Goal: Task Accomplishment & Management: Manage account settings

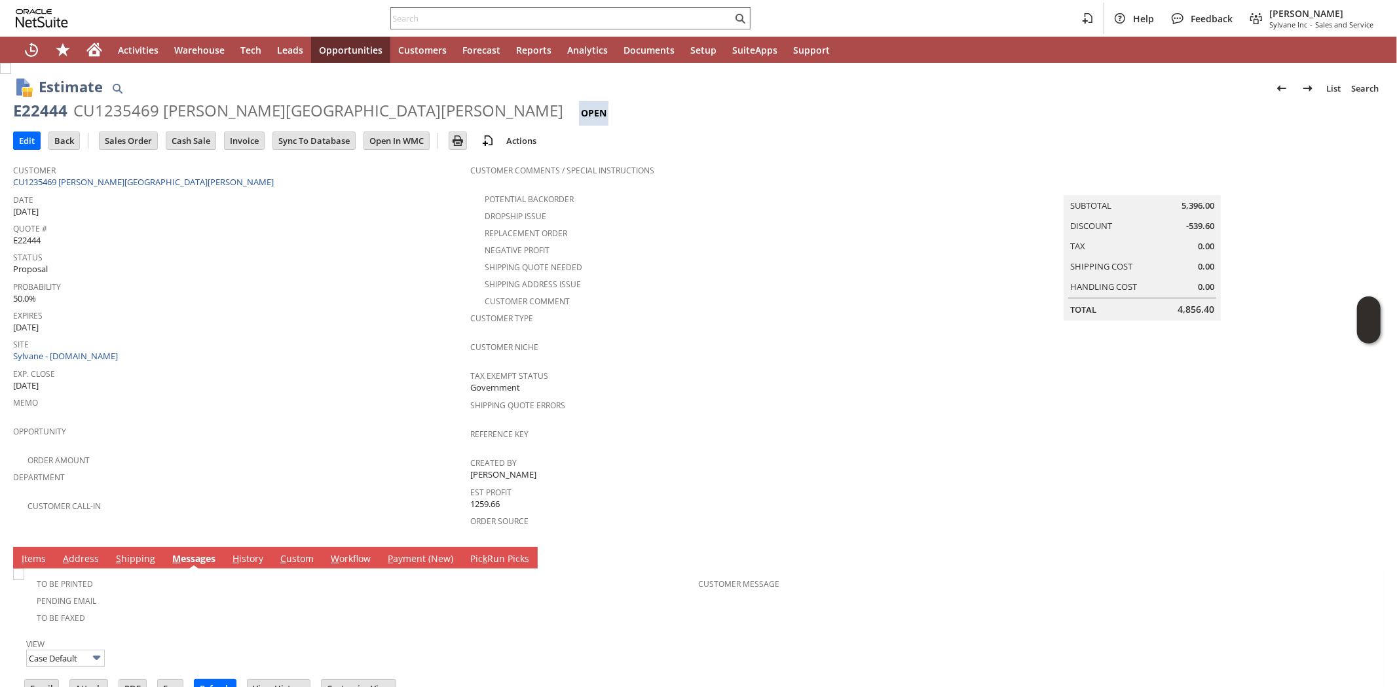
scroll to position [80, 0]
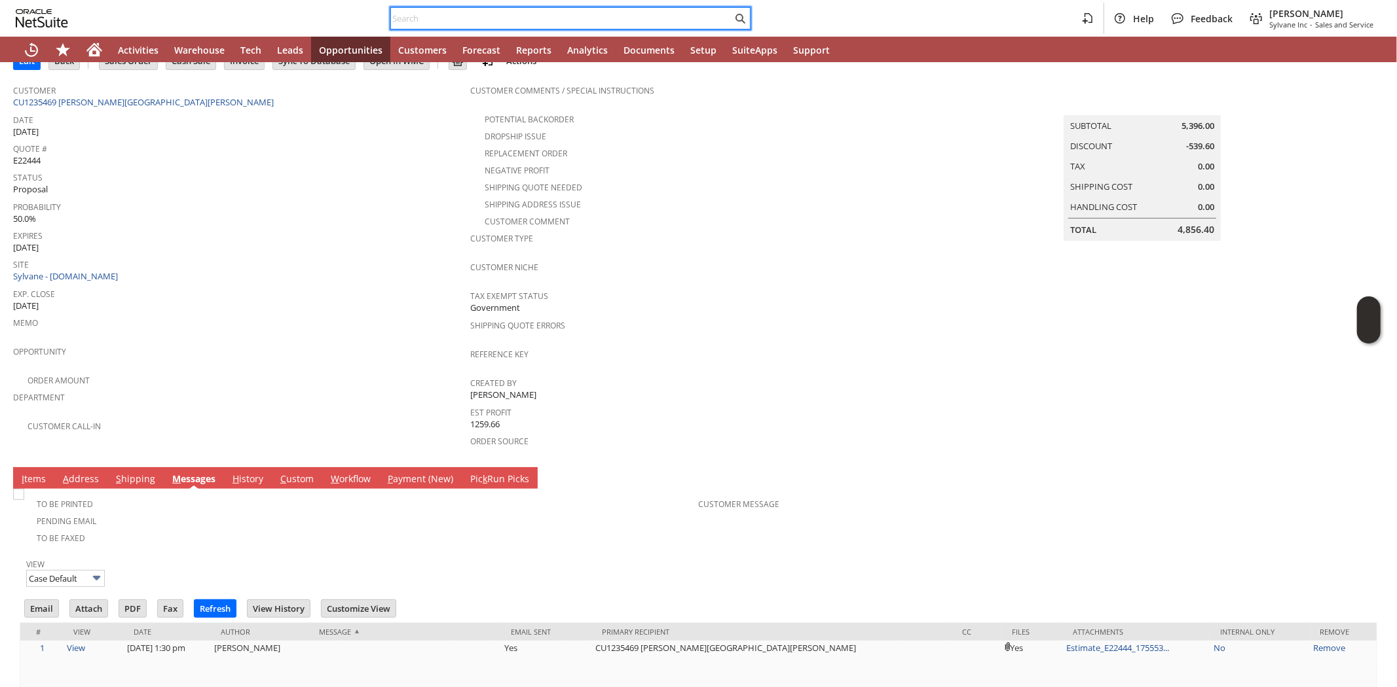
click at [417, 22] on input "text" at bounding box center [561, 18] width 341 height 16
paste input "2155845911"
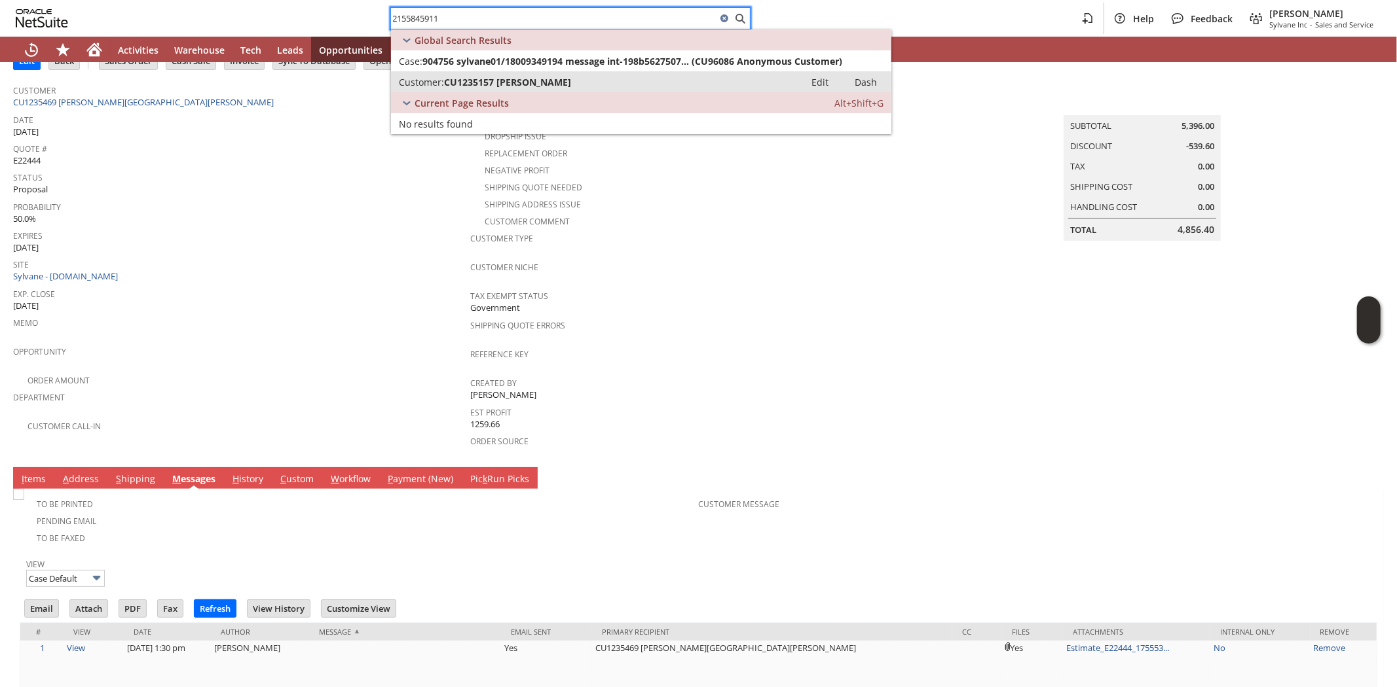
type input "2155845911"
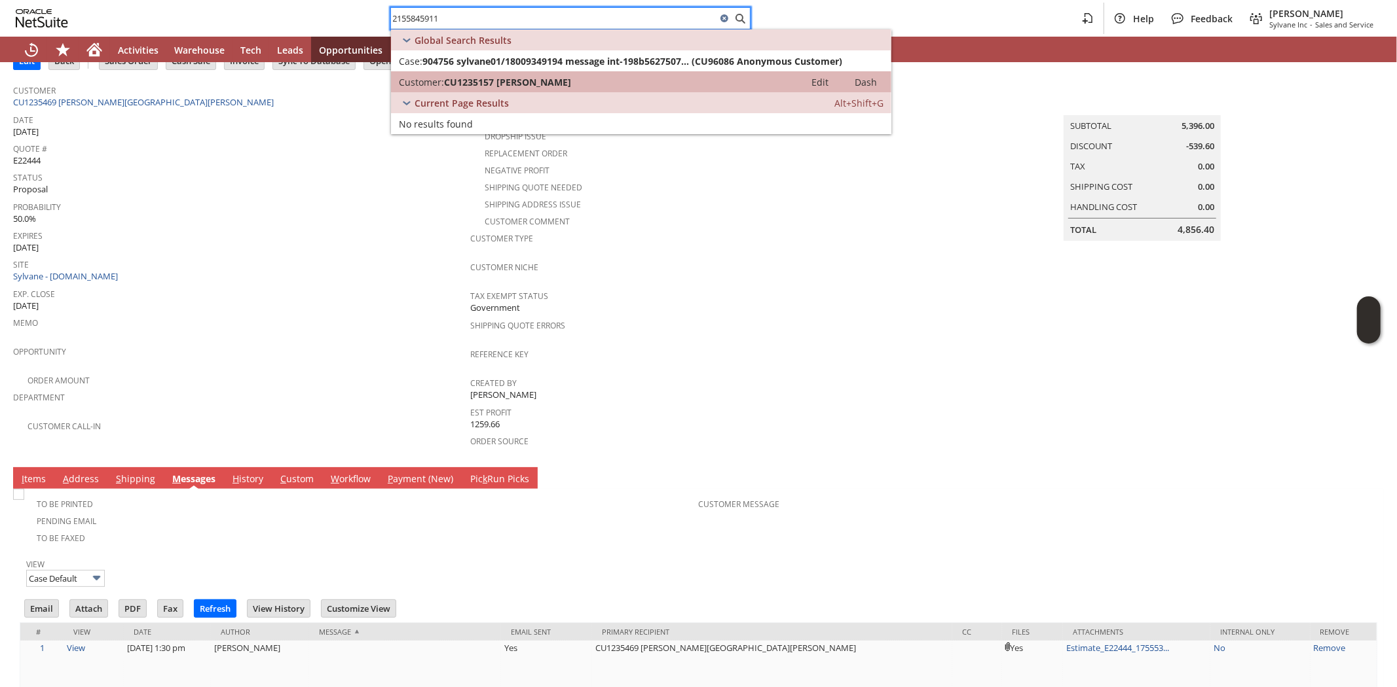
click at [491, 81] on span "CU1235157 Dominick Dito" at bounding box center [507, 82] width 127 height 12
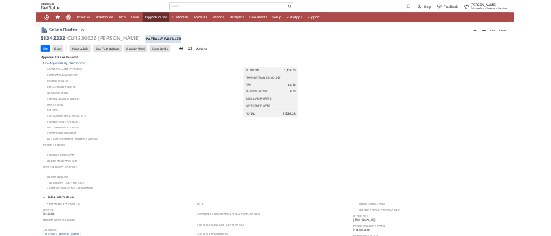
scroll to position [771, 0]
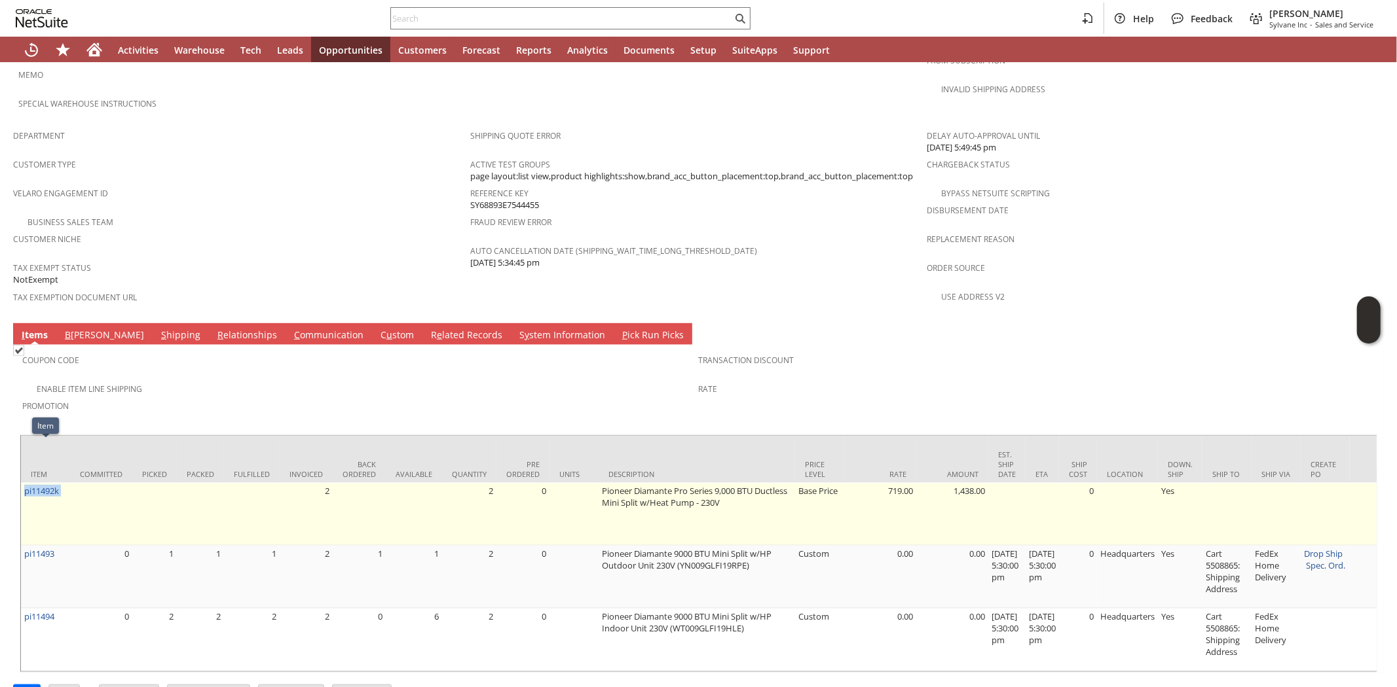
drag, startPoint x: 69, startPoint y: 450, endPoint x: 22, endPoint y: 450, distance: 46.5
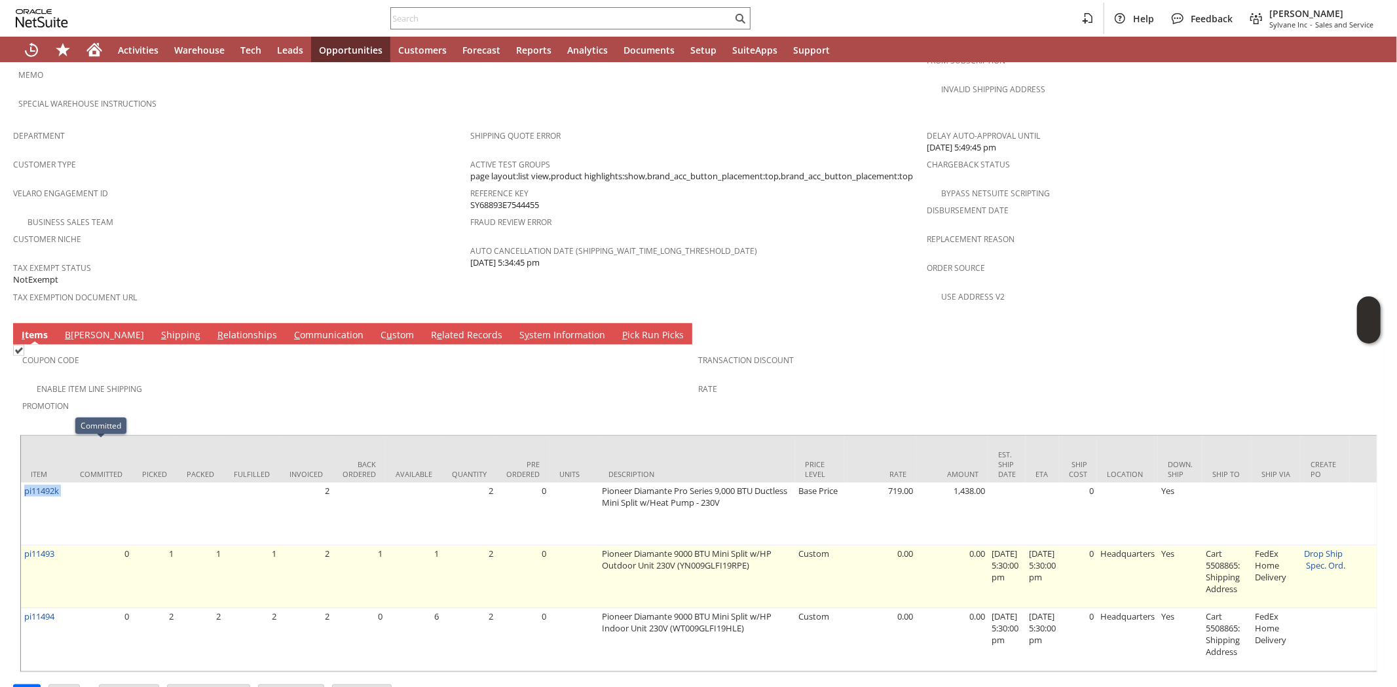
copy tr "pi11492k"
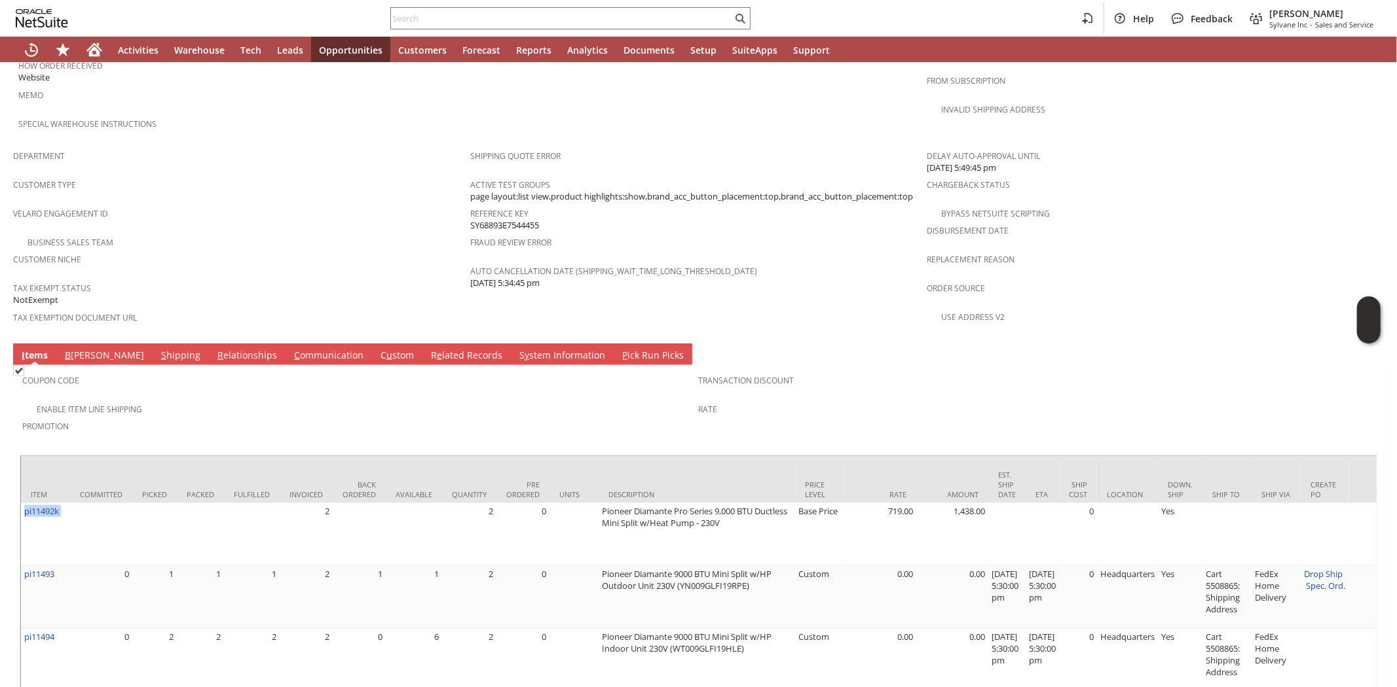
scroll to position [712, 0]
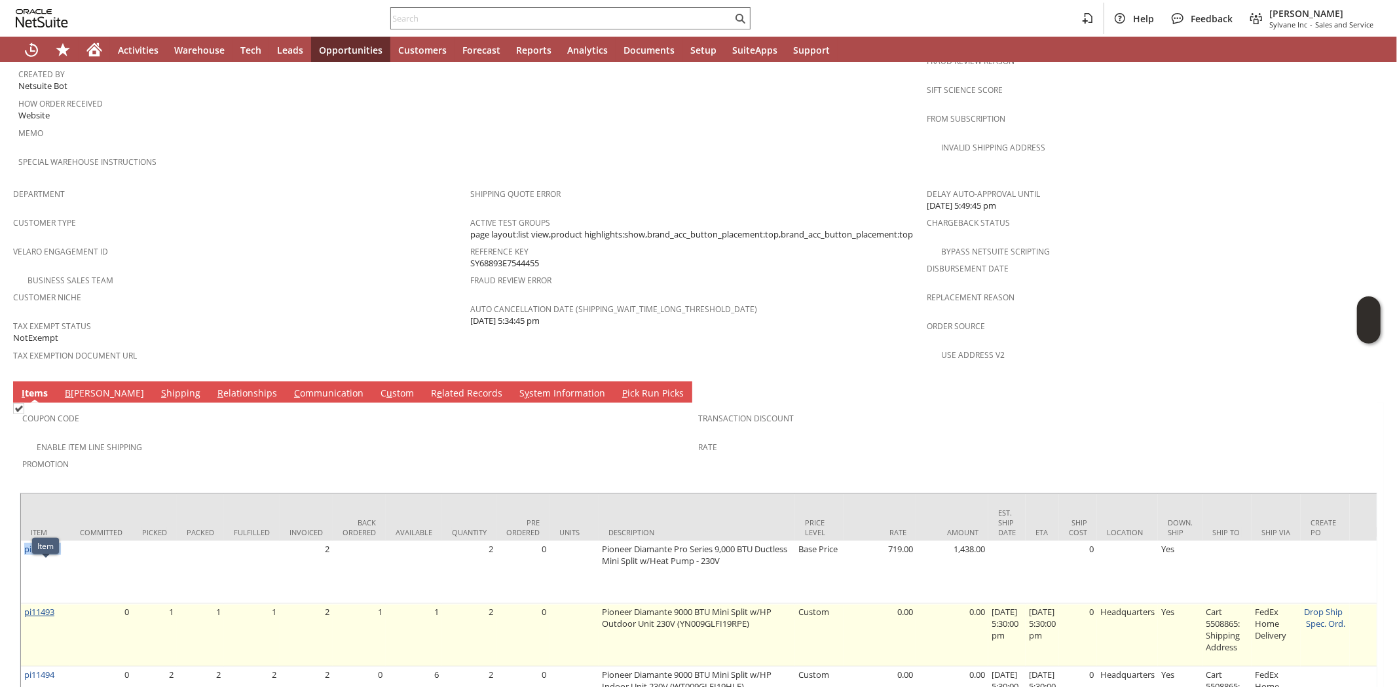
click at [44, 606] on link "pi11493" at bounding box center [39, 612] width 30 height 12
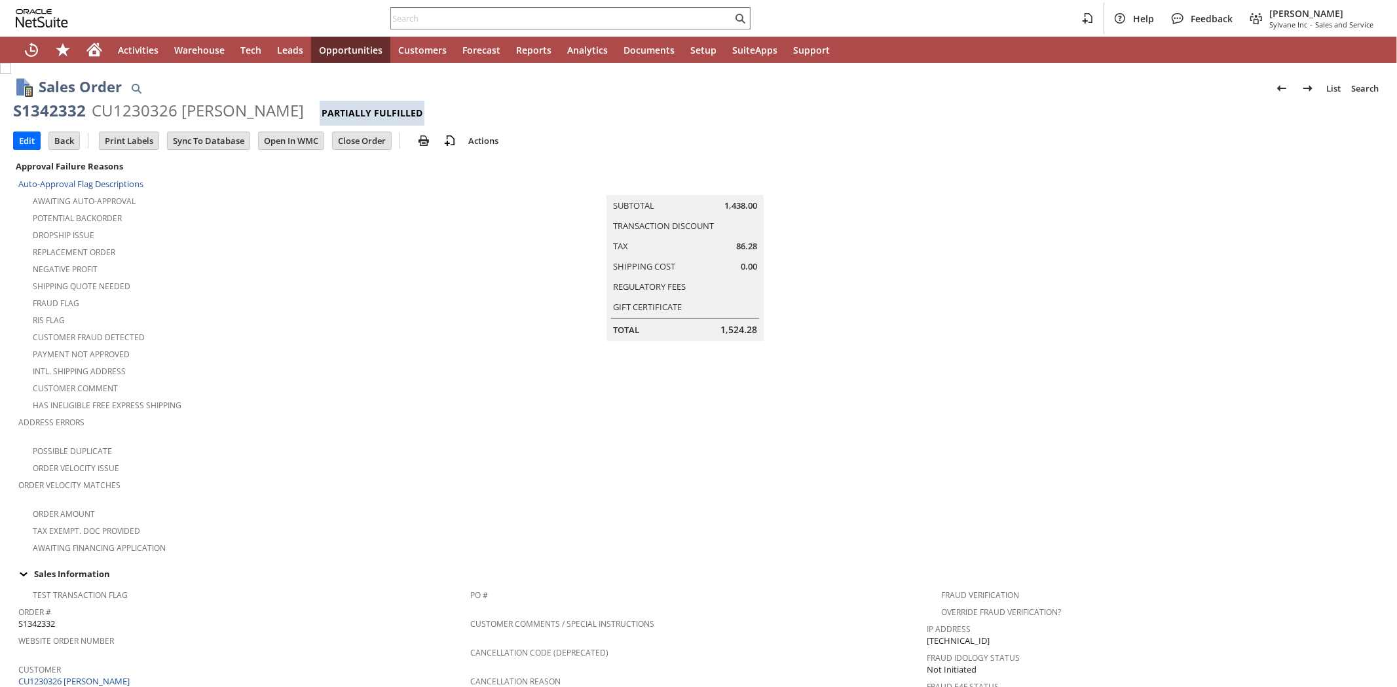
scroll to position [771, 0]
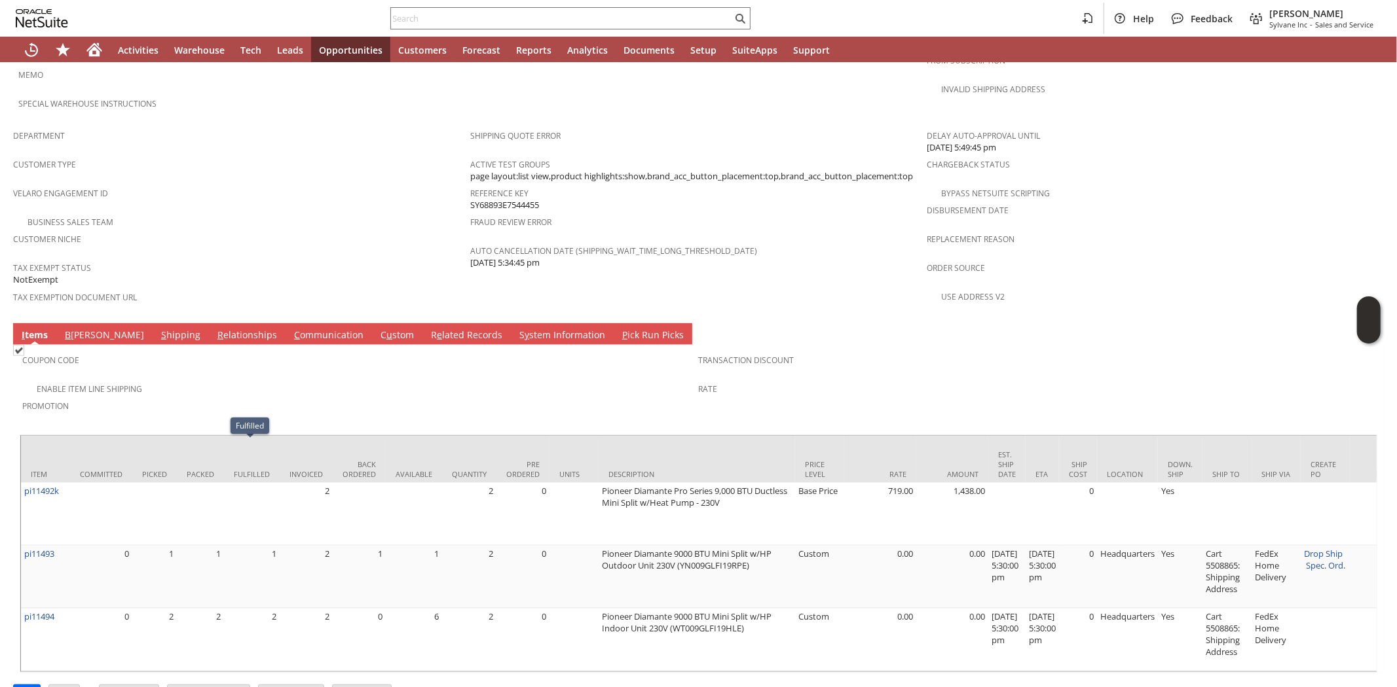
click at [259, 397] on span "Promotion" at bounding box center [357, 404] width 670 height 15
click at [256, 397] on span "Promotion" at bounding box center [357, 404] width 670 height 15
click at [158, 329] on link "S hipping" at bounding box center [181, 336] width 46 height 14
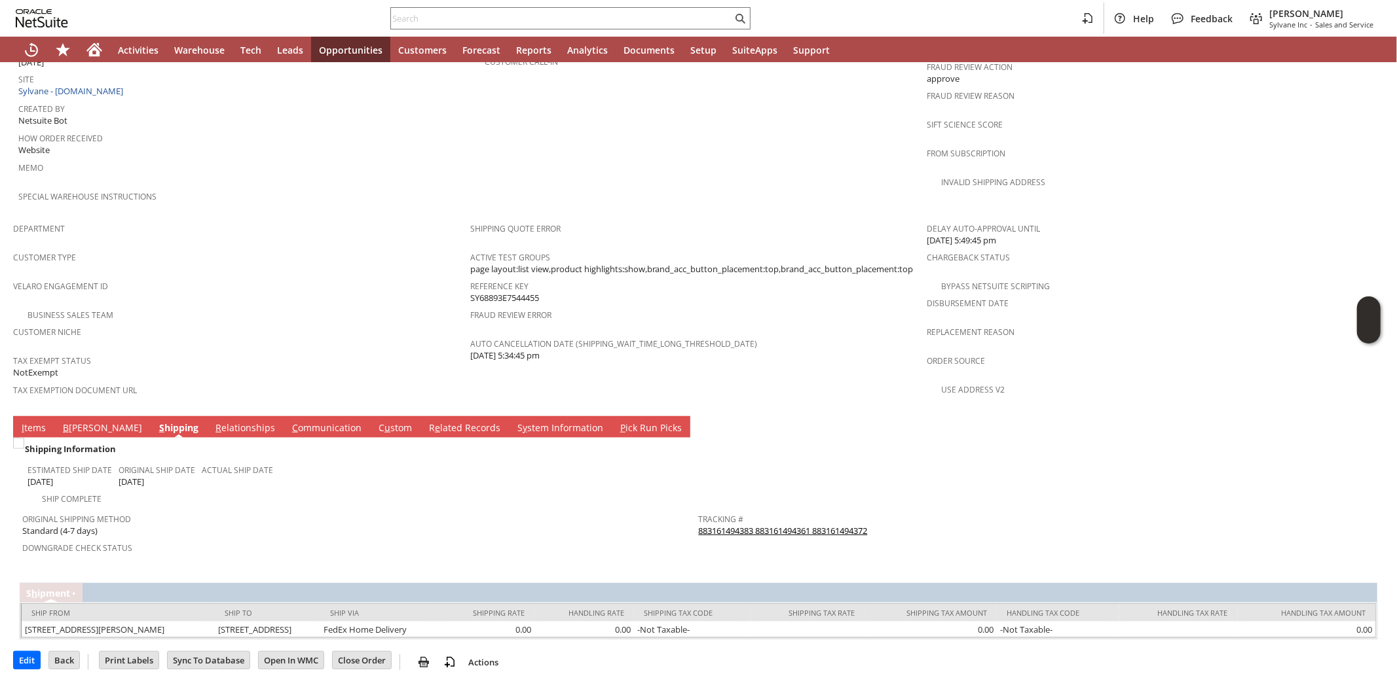
scroll to position [632, 0]
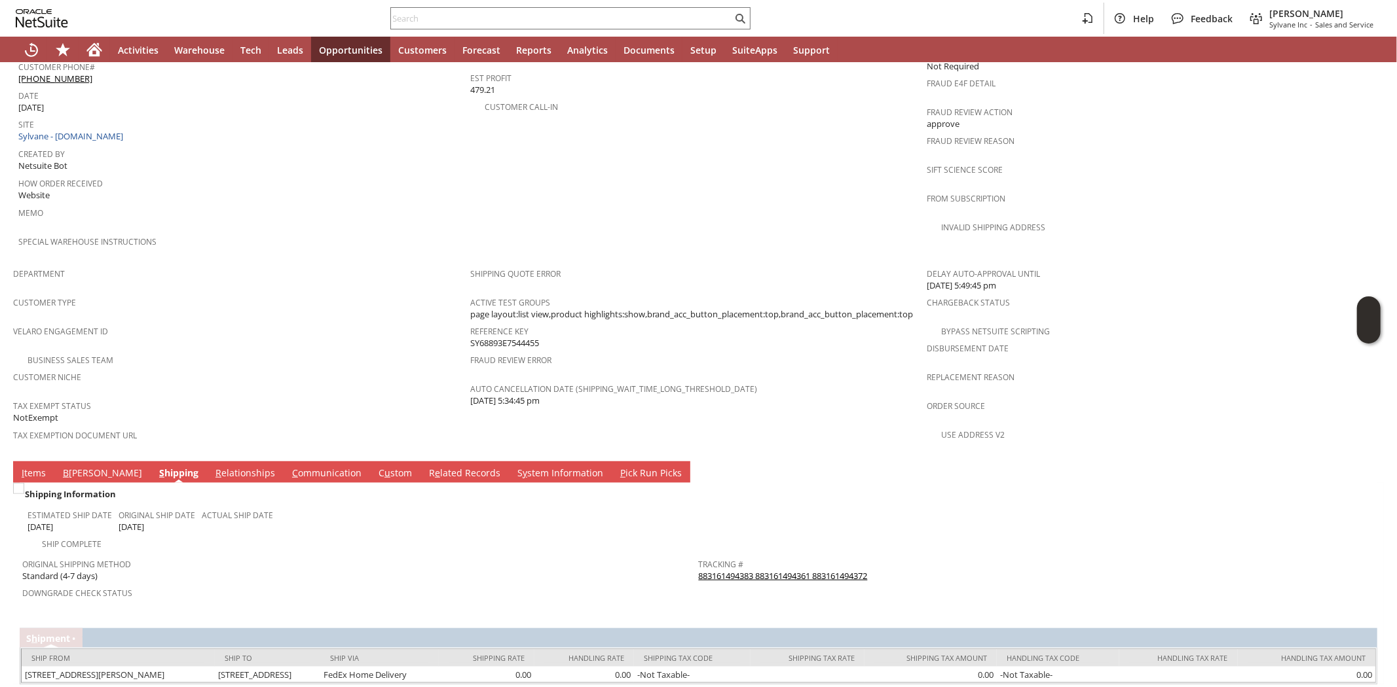
click at [191, 397] on div "Tax Exempt Status NotExempt" at bounding box center [238, 411] width 450 height 28
click at [24, 467] on link "I tems" at bounding box center [33, 474] width 31 height 14
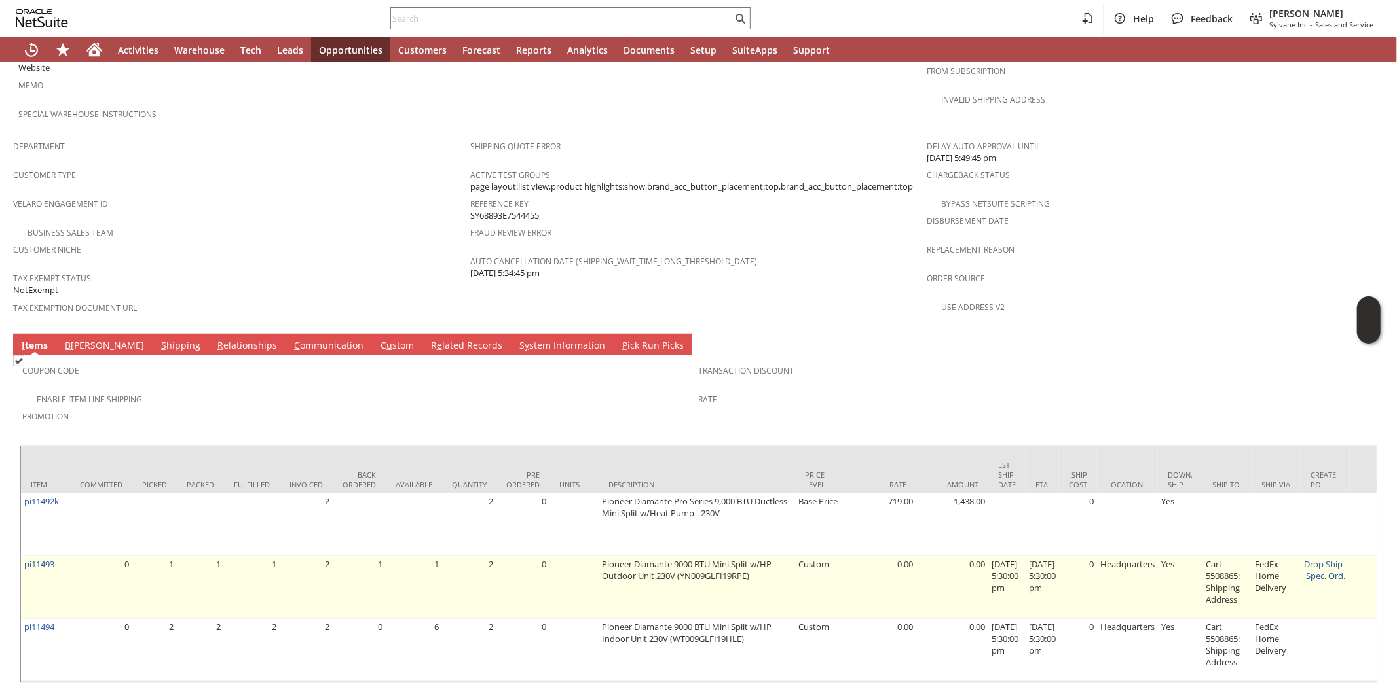
scroll to position [771, 0]
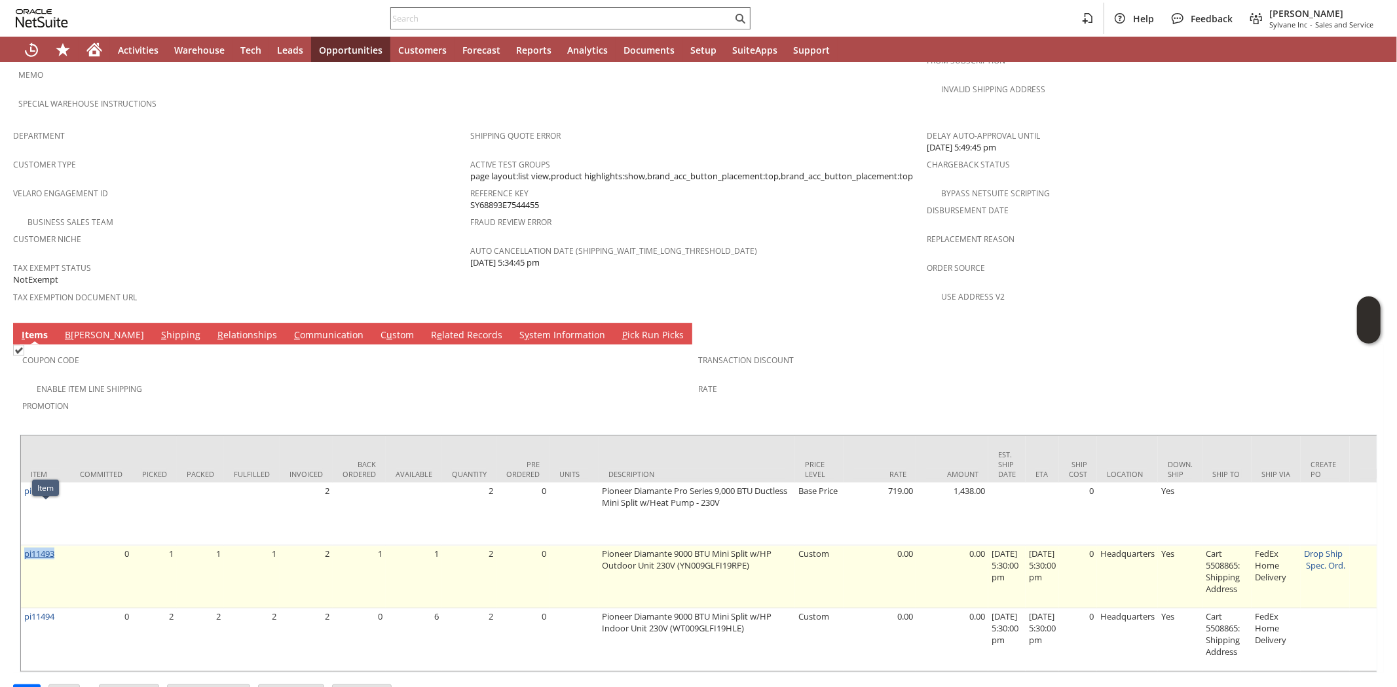
drag, startPoint x: 62, startPoint y: 512, endPoint x: 24, endPoint y: 515, distance: 38.1
click at [23, 546] on td "pi11493" at bounding box center [45, 577] width 49 height 63
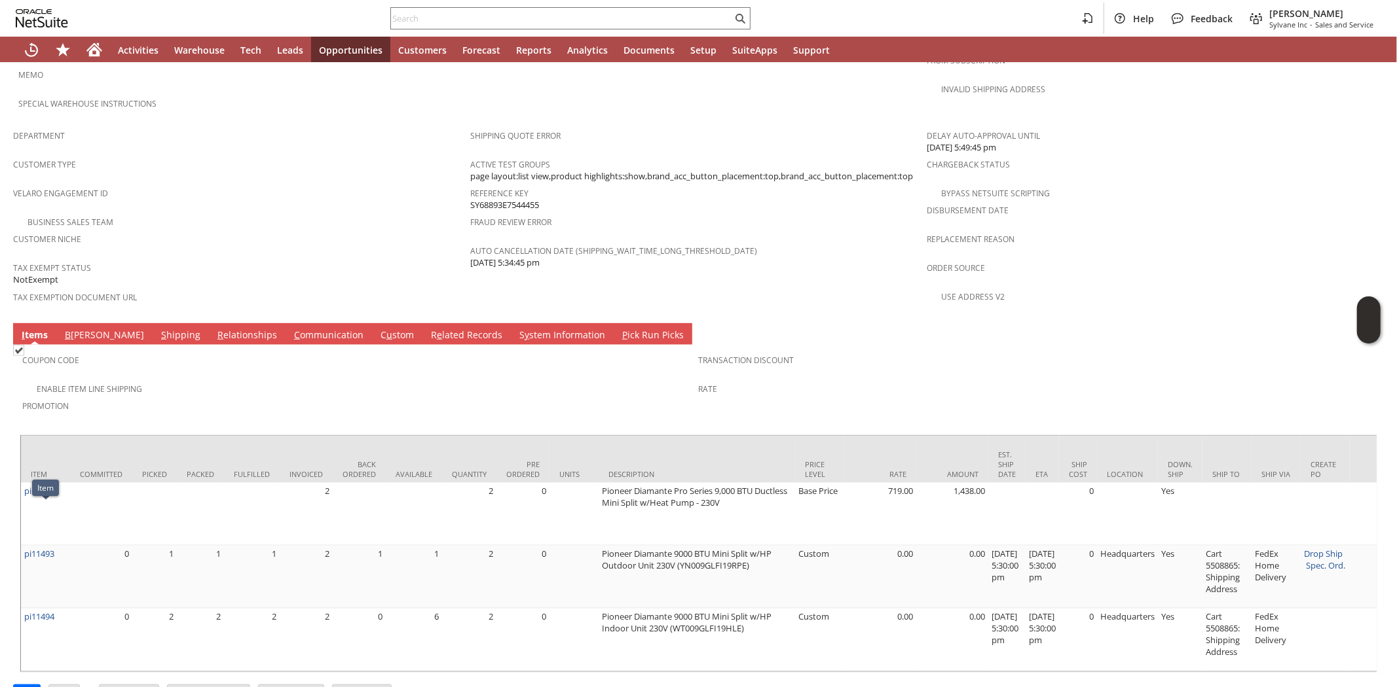
click at [196, 345] on td "Coupon Code Enable Item Line Shipping Promotion Transaction Discount Rate" at bounding box center [698, 386] width 1357 height 83
click at [200, 351] on div "Coupon Code" at bounding box center [357, 364] width 670 height 27
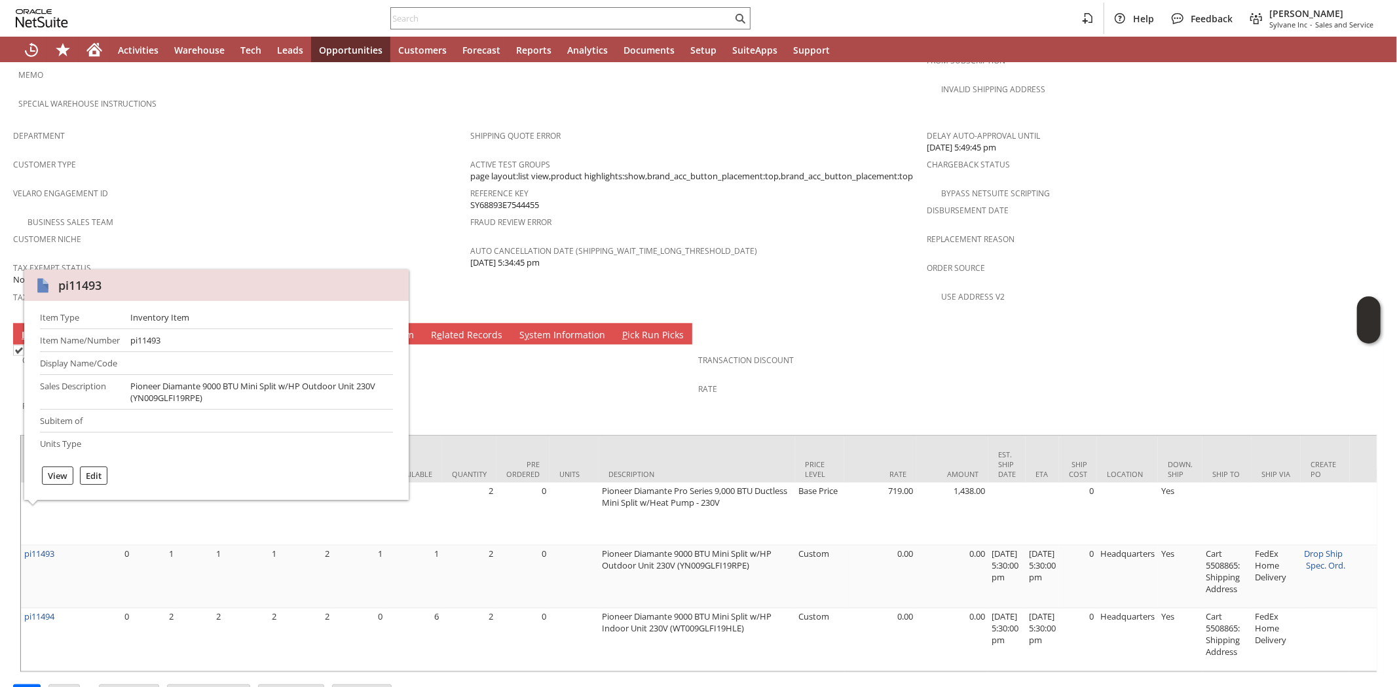
click at [459, 397] on span "Promotion" at bounding box center [357, 404] width 670 height 15
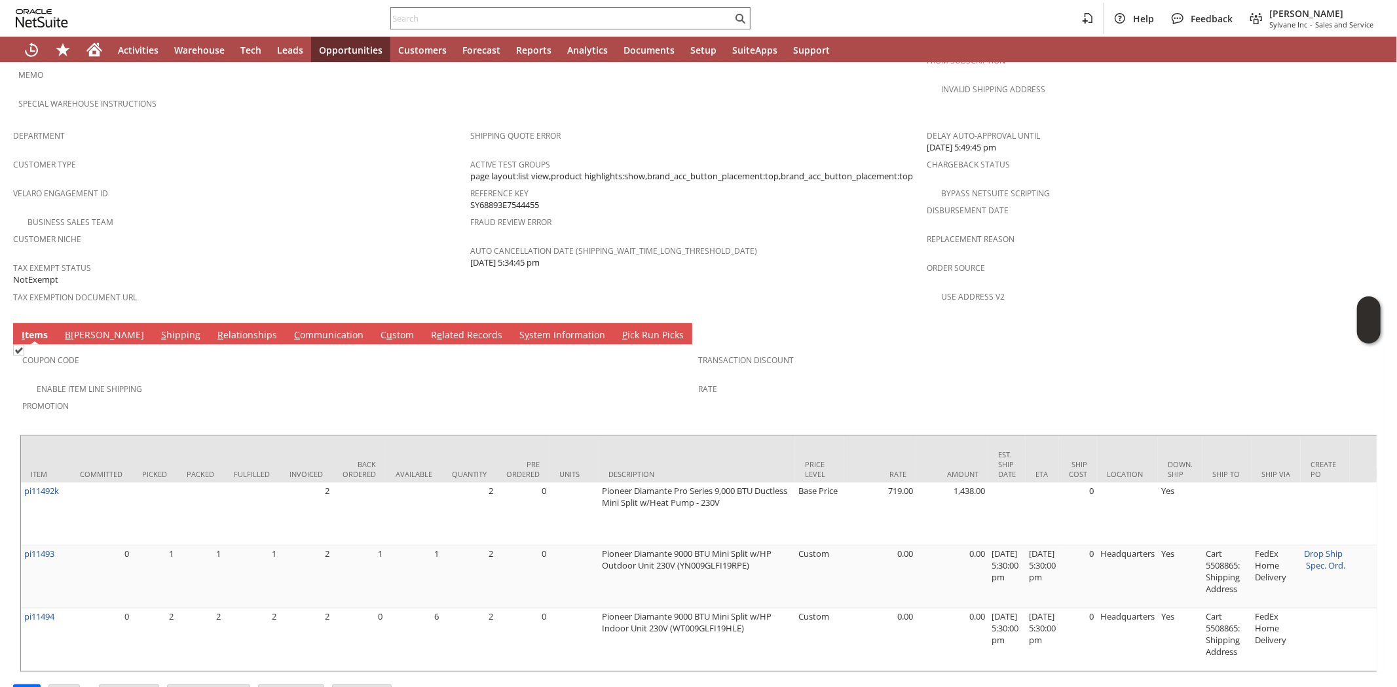
click at [291, 329] on link "C ommunication" at bounding box center [329, 336] width 76 height 14
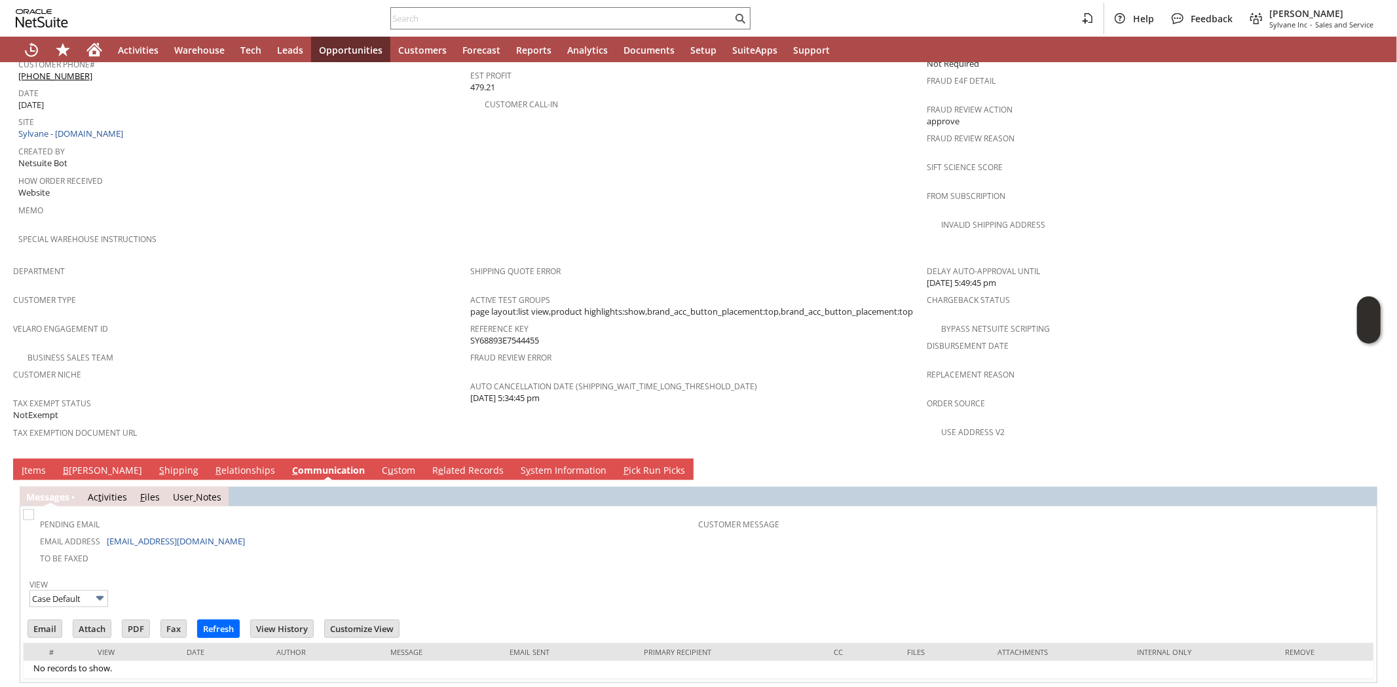
scroll to position [0, 0]
click at [37, 464] on link "I tems" at bounding box center [33, 471] width 31 height 14
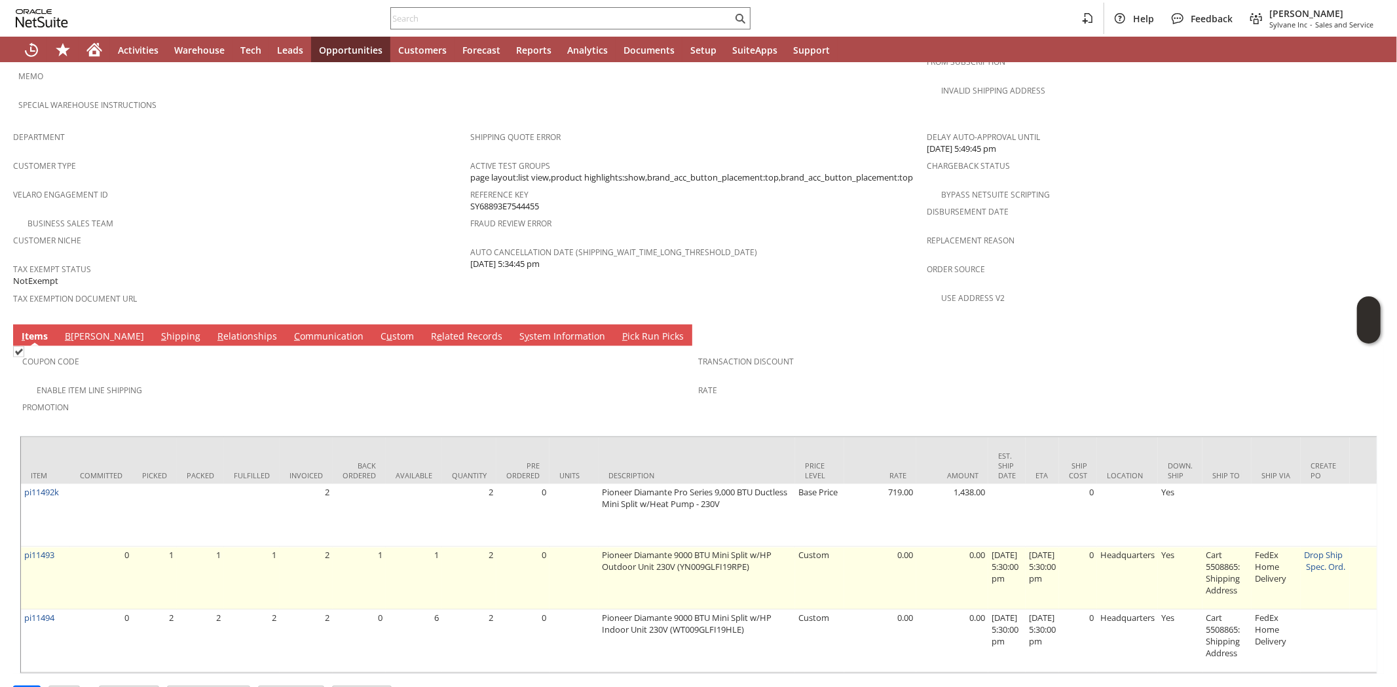
scroll to position [771, 0]
click at [50, 548] on link "pi11493" at bounding box center [39, 554] width 30 height 12
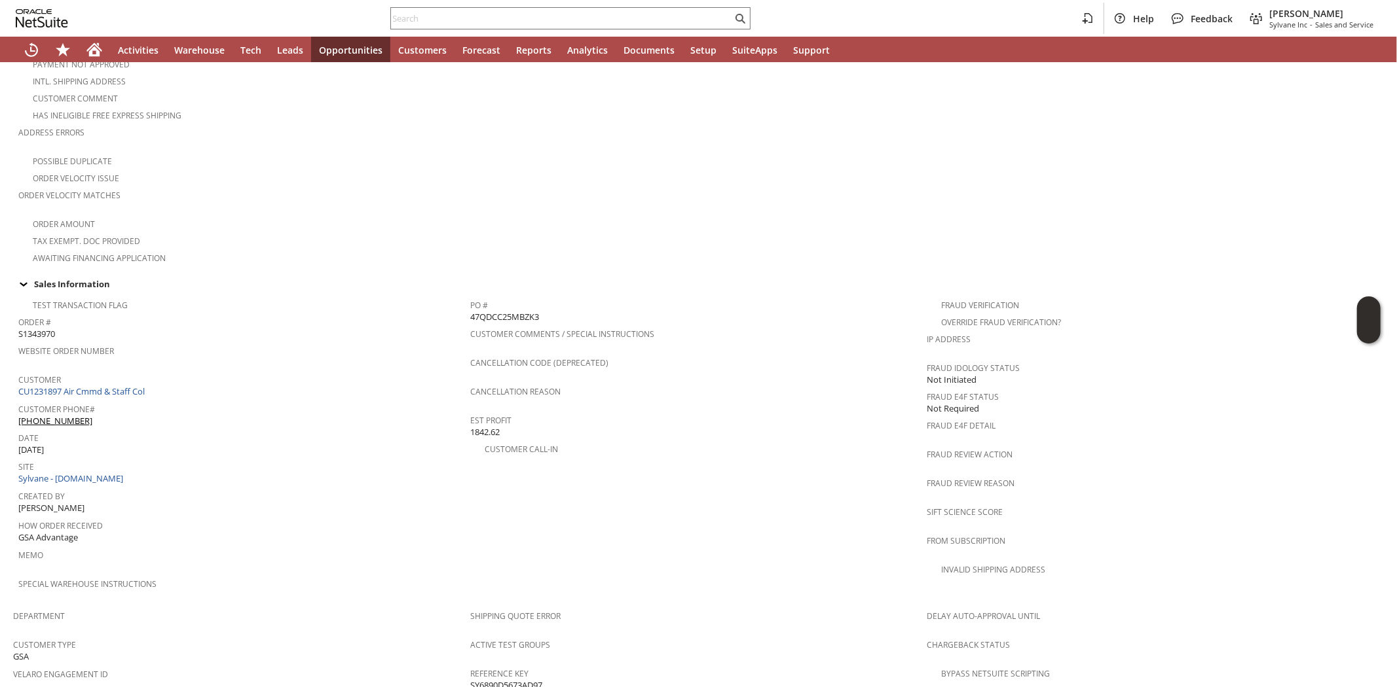
scroll to position [291, 0]
click at [106, 385] on link "CU1231897 Air Cmmd & Staff Col" at bounding box center [83, 391] width 130 height 12
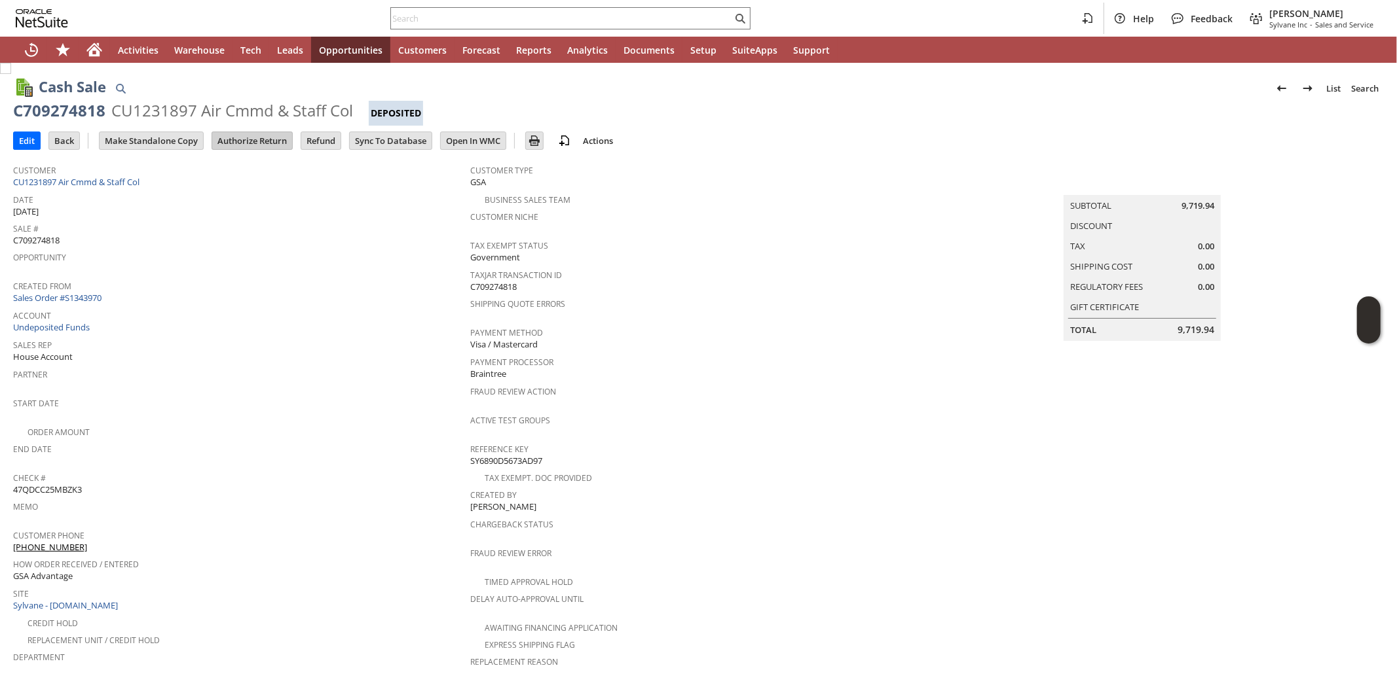
click at [246, 137] on input "Authorize Return" at bounding box center [252, 140] width 80 height 17
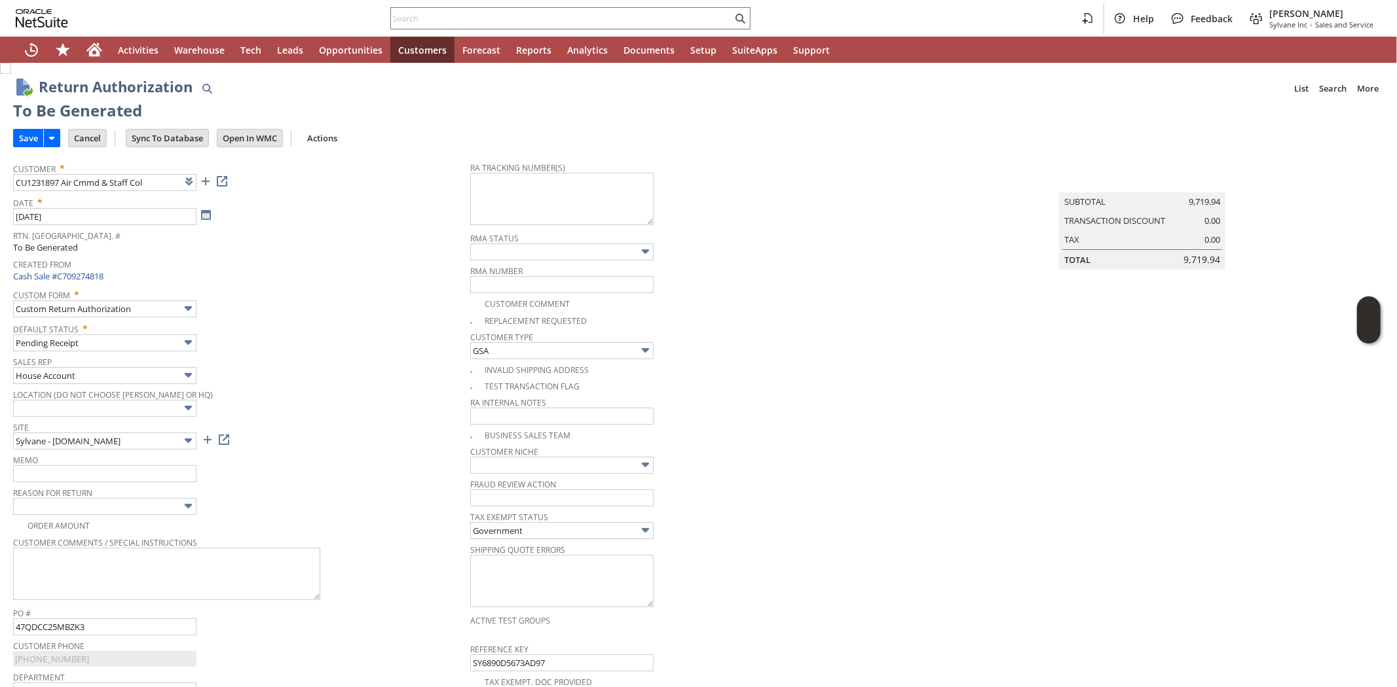
scroll to position [636, 0]
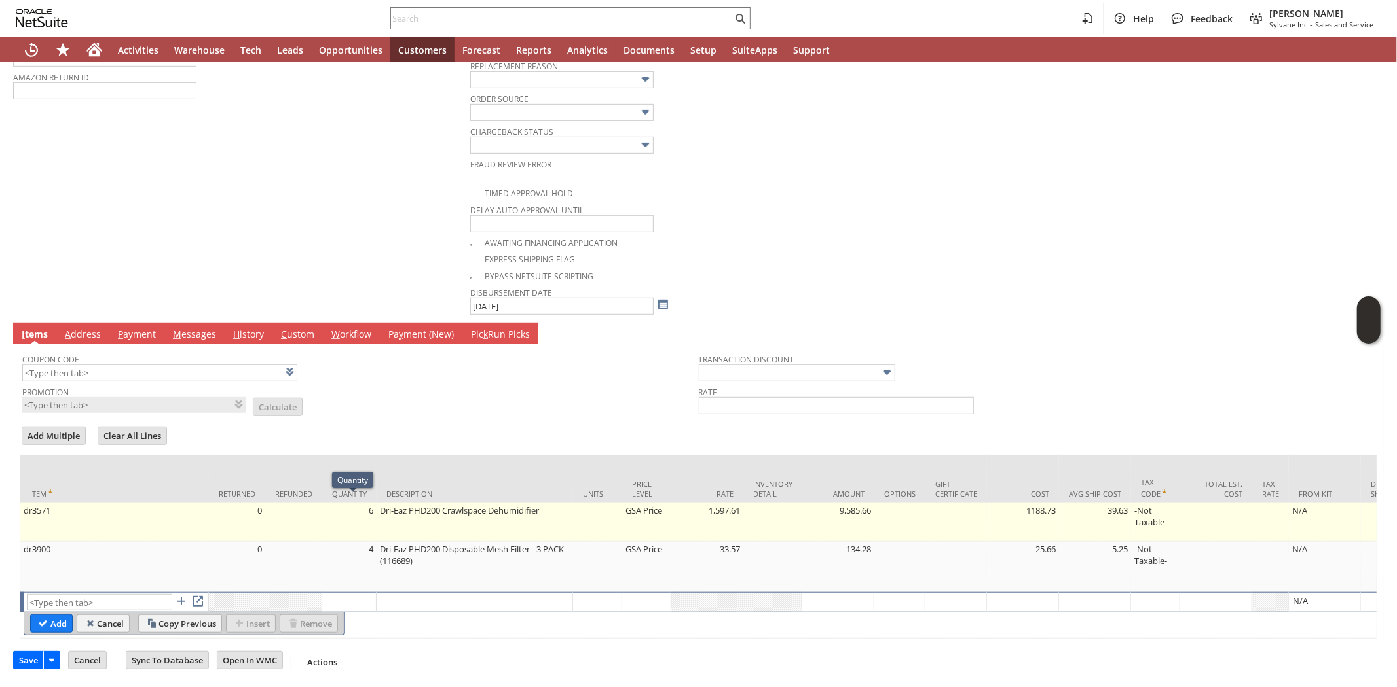
click at [345, 515] on td "6" at bounding box center [349, 523] width 54 height 39
type input "6"
type input "dr3571"
type input "OK"
type input "Make Copy"
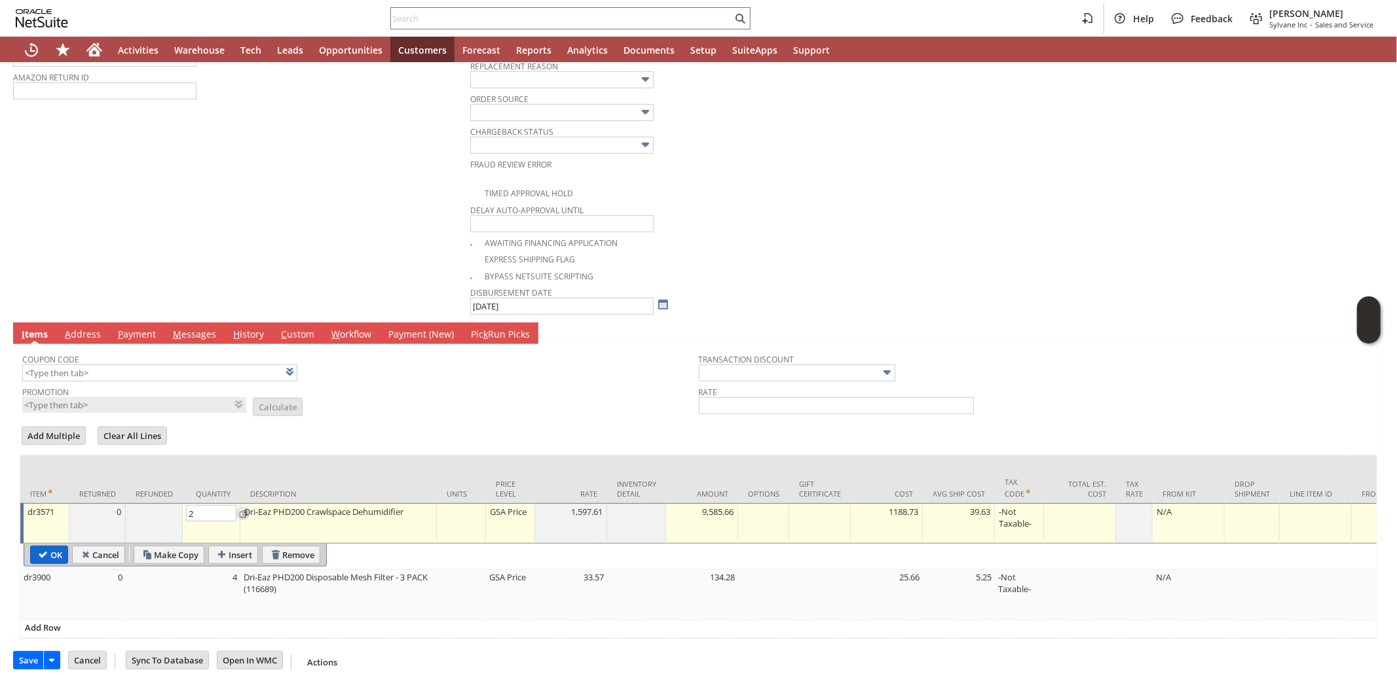
type input "2"
click at [63, 547] on input "OK" at bounding box center [49, 555] width 37 height 17
type input "Add"
type input "Copy Previous"
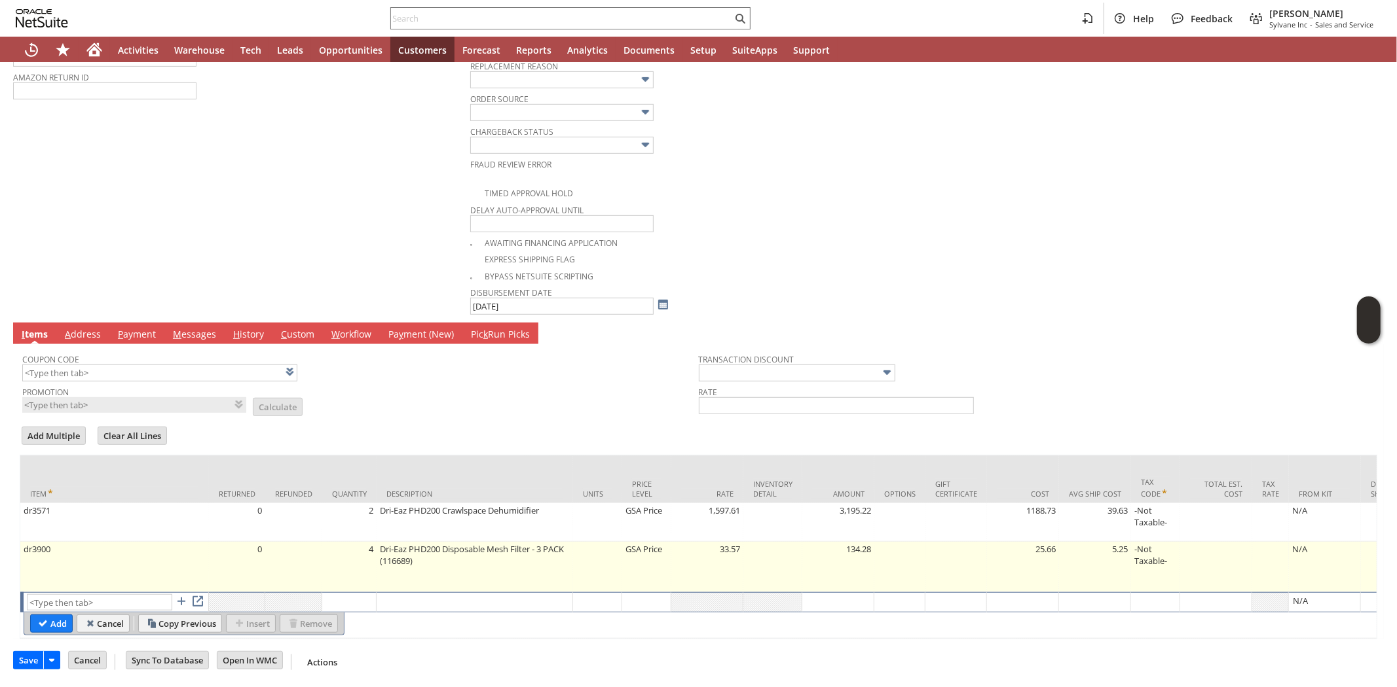
click at [305, 559] on td at bounding box center [293, 567] width 57 height 50
type input "dr3900"
type input "OK"
type input "Make Copy"
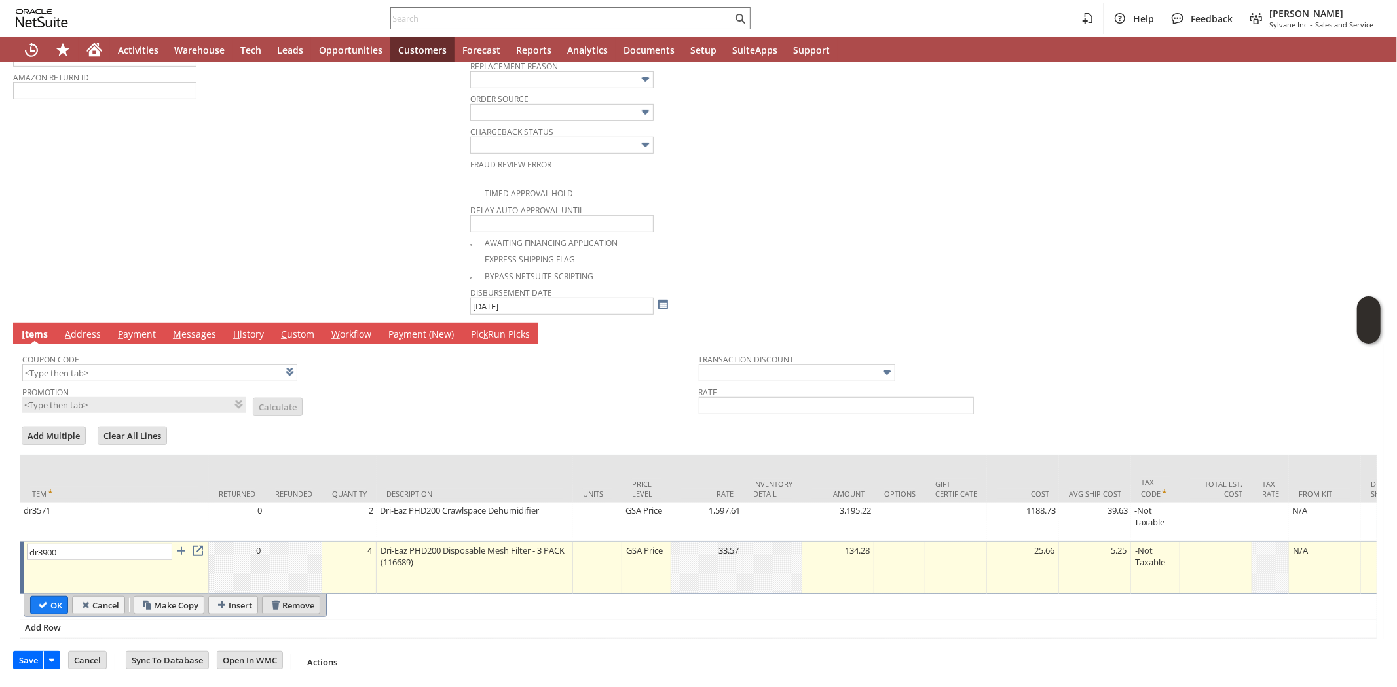
click at [302, 598] on input "Remove" at bounding box center [291, 605] width 57 height 17
type input "Add"
type input "Copy Previous"
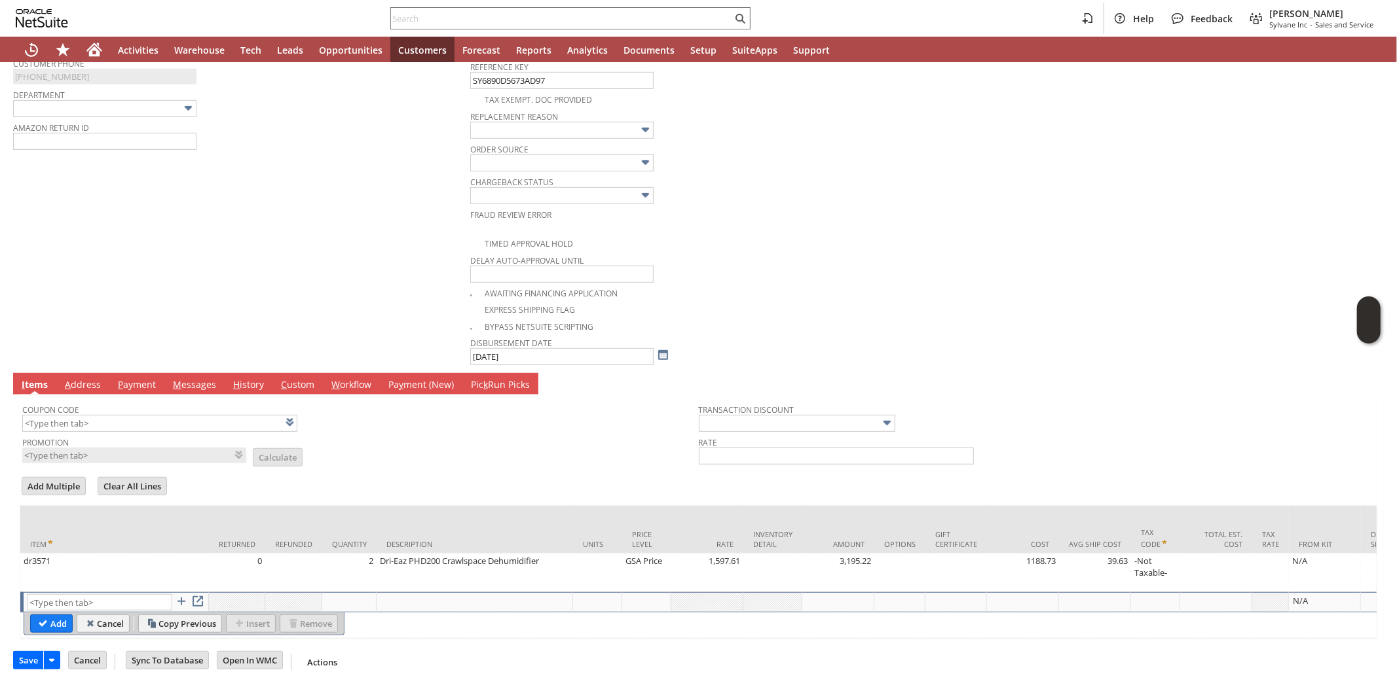
click at [428, 475] on form "Add Multiple Clear All Lines Line Items All Item * Returned Refunded Quantity D…" at bounding box center [698, 557] width 1357 height 164
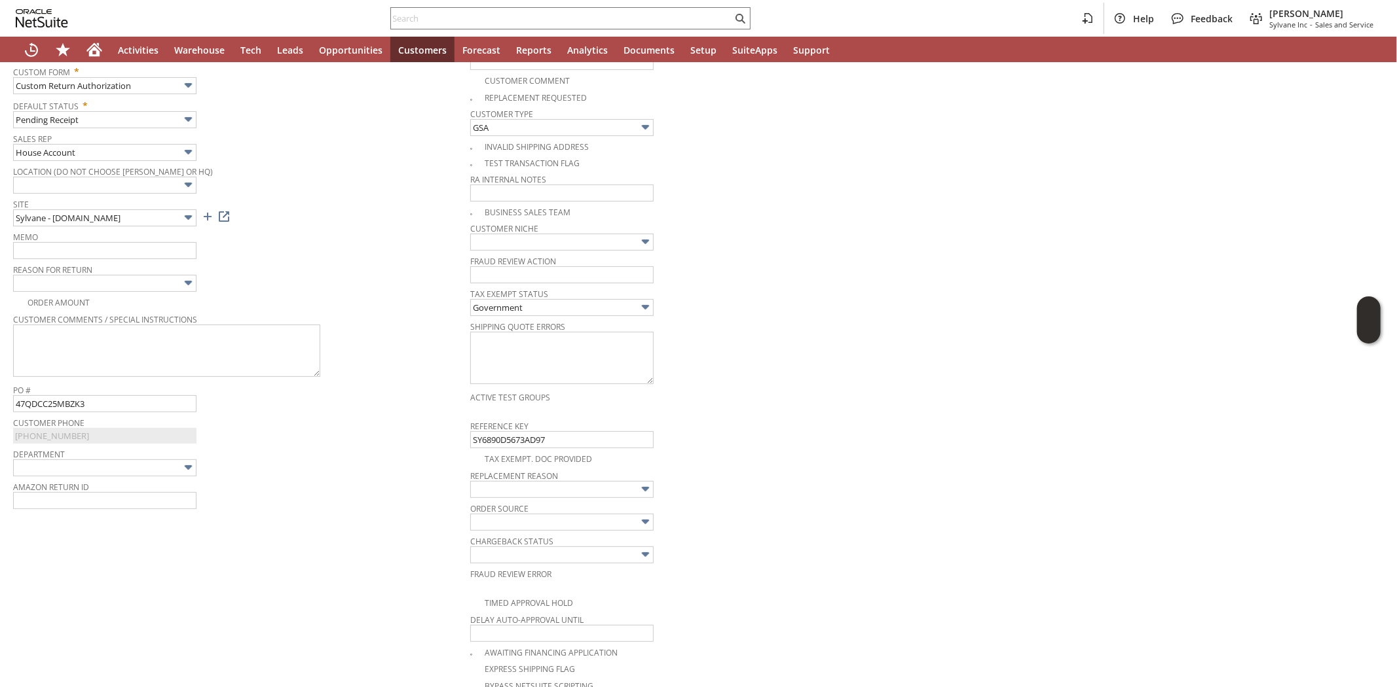
scroll to position [0, 0]
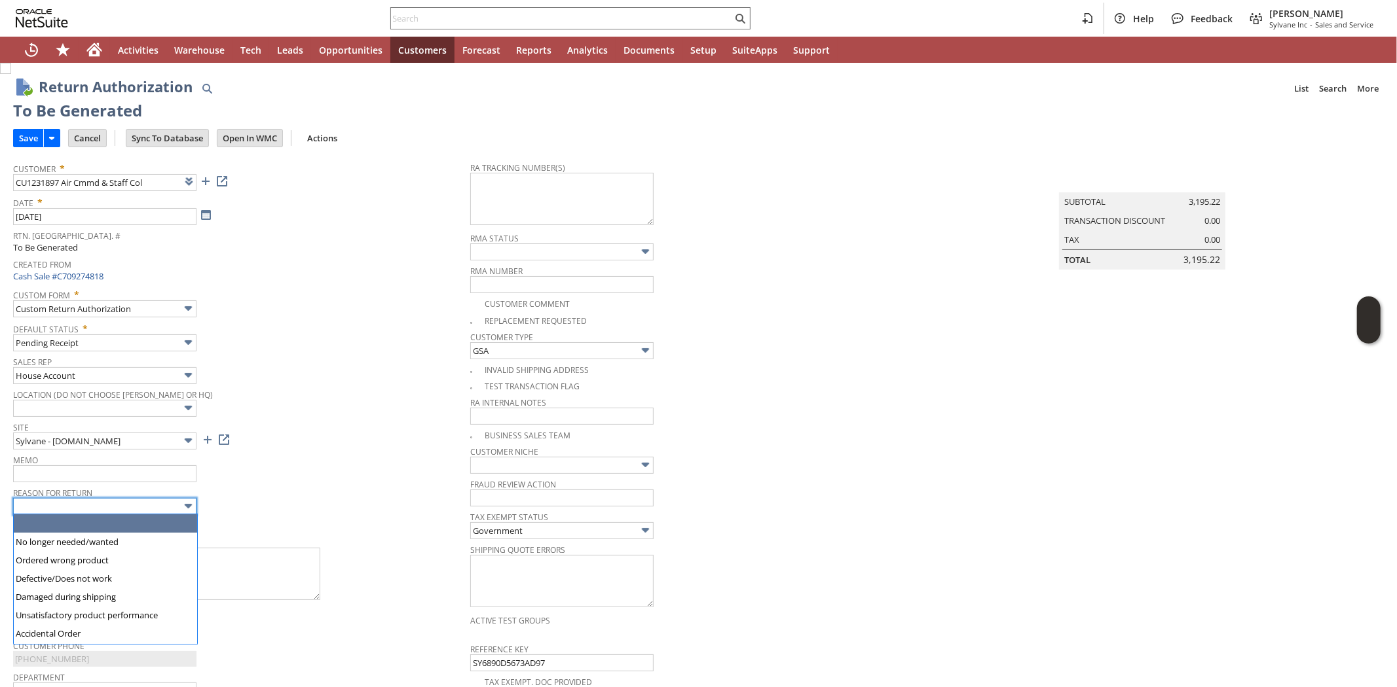
click at [122, 512] on input "text" at bounding box center [104, 506] width 183 height 17
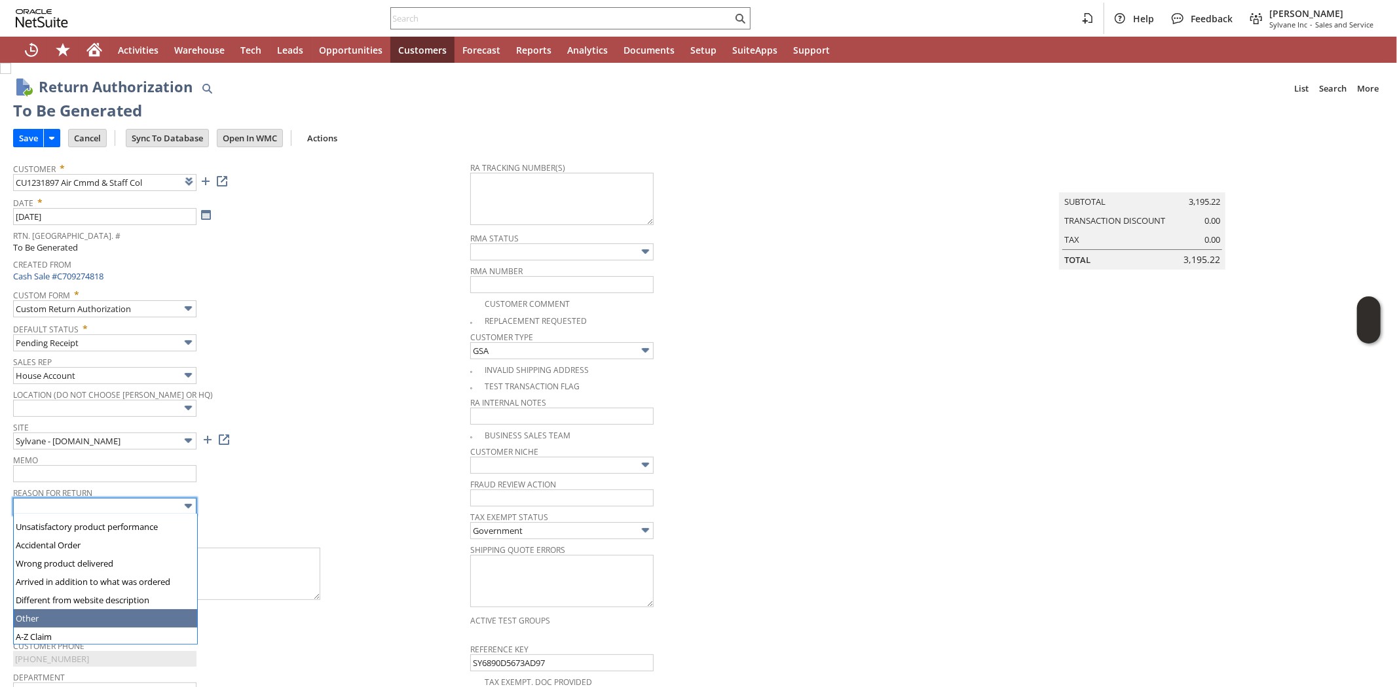
type input "Other"
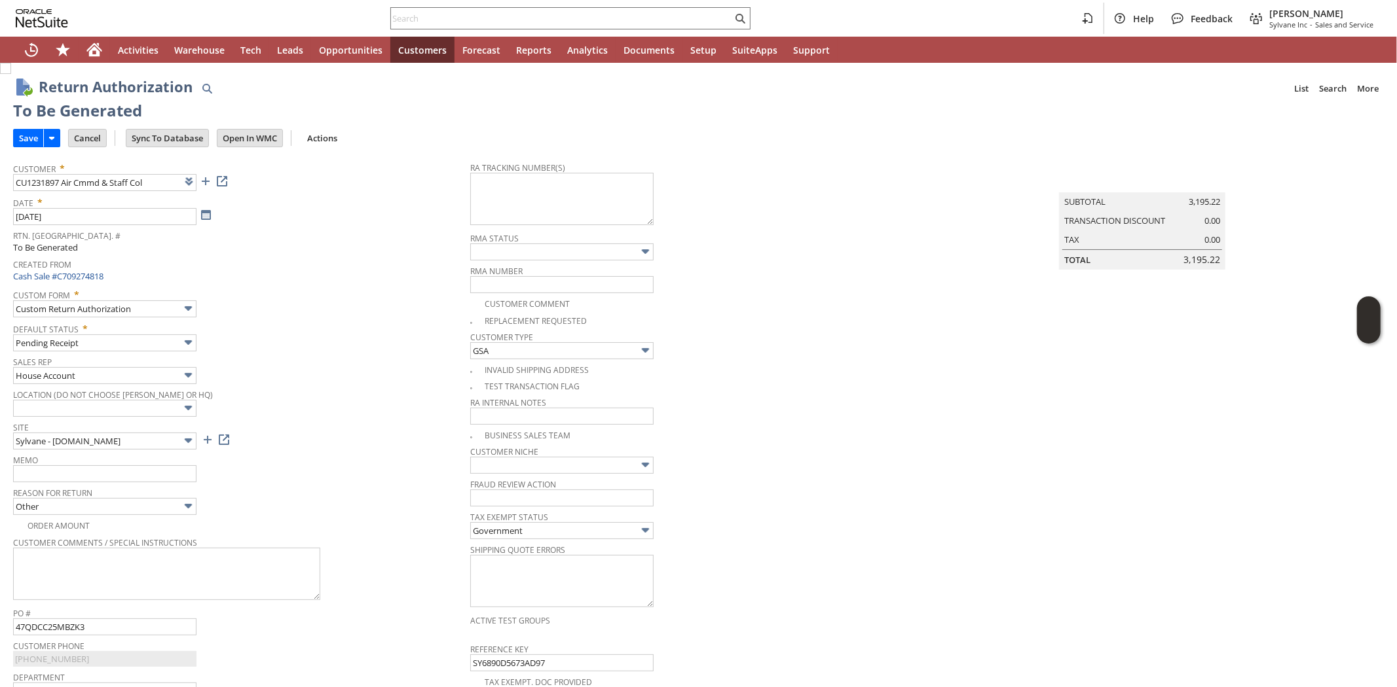
click at [346, 473] on div "Memo" at bounding box center [238, 466] width 450 height 31
click at [181, 472] on input "text" at bounding box center [104, 474] width 183 height 17
click at [101, 475] on input "Customer requested remaining 2 dehud to be cancel. Did not need anymore" at bounding box center [104, 474] width 183 height 17
type input "Customer requested remaining 2 dehud to be cancel before shipping. Did not need…"
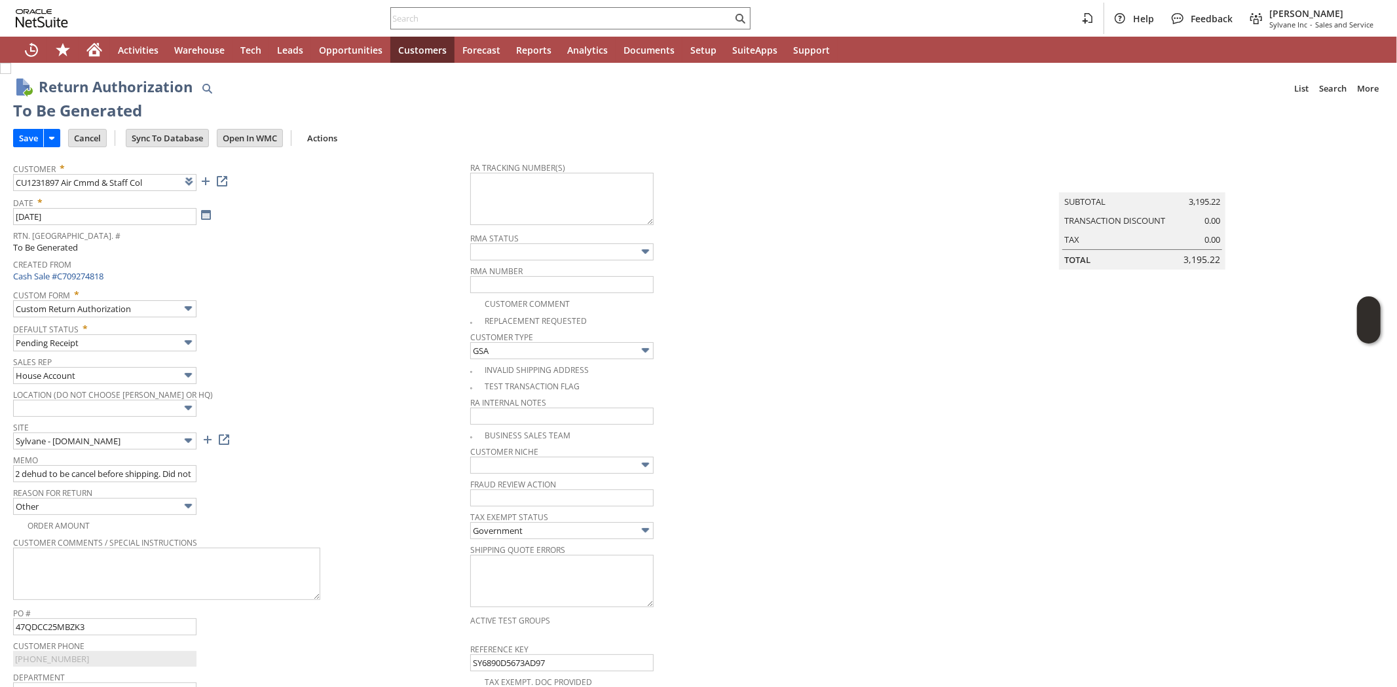
click at [319, 368] on div "Sales Rep House Account" at bounding box center [238, 368] width 450 height 31
click at [20, 140] on input "Save" at bounding box center [28, 138] width 29 height 17
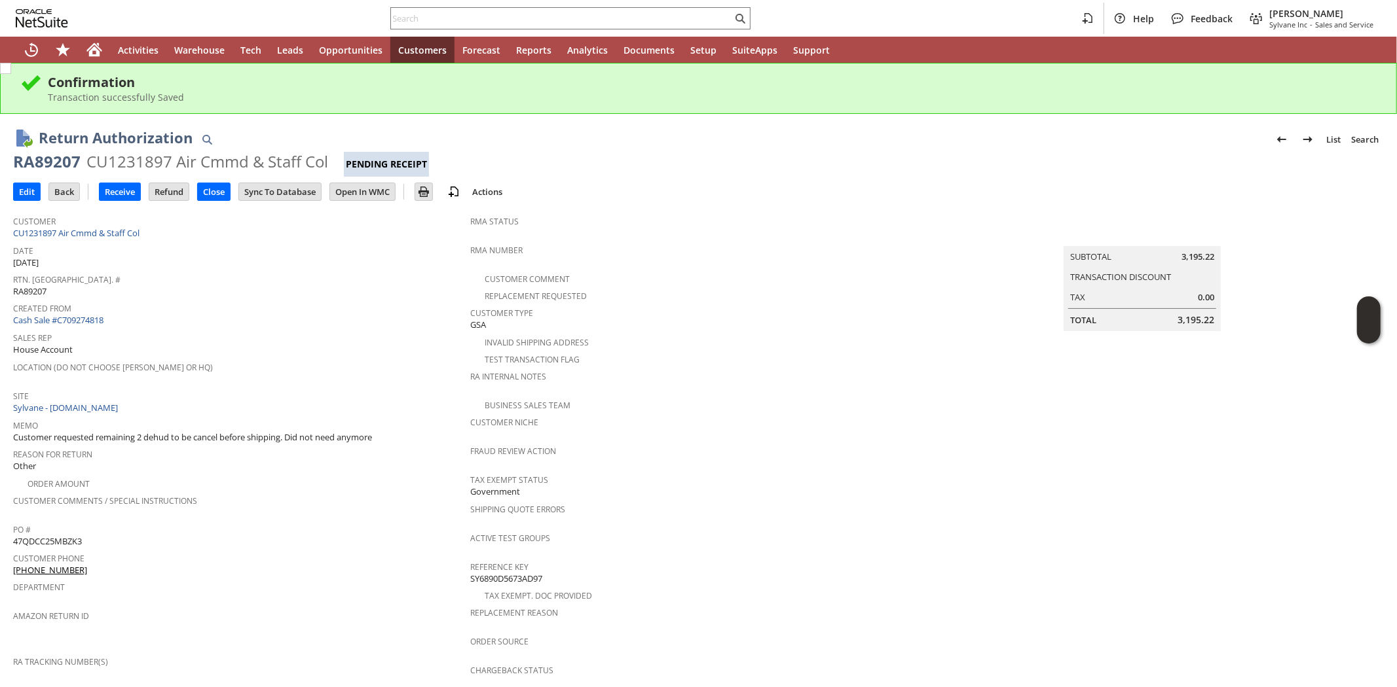
click at [272, 350] on td "Sales Rep House Account" at bounding box center [241, 343] width 457 height 29
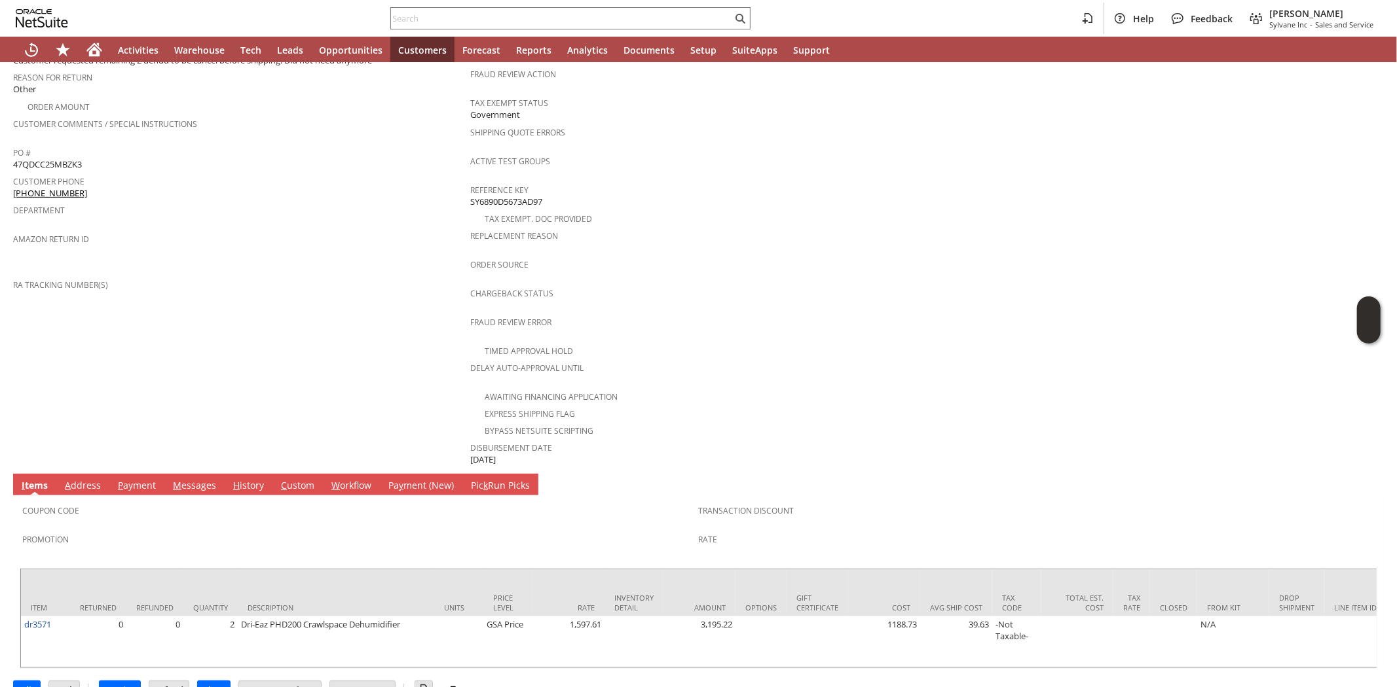
scroll to position [390, 0]
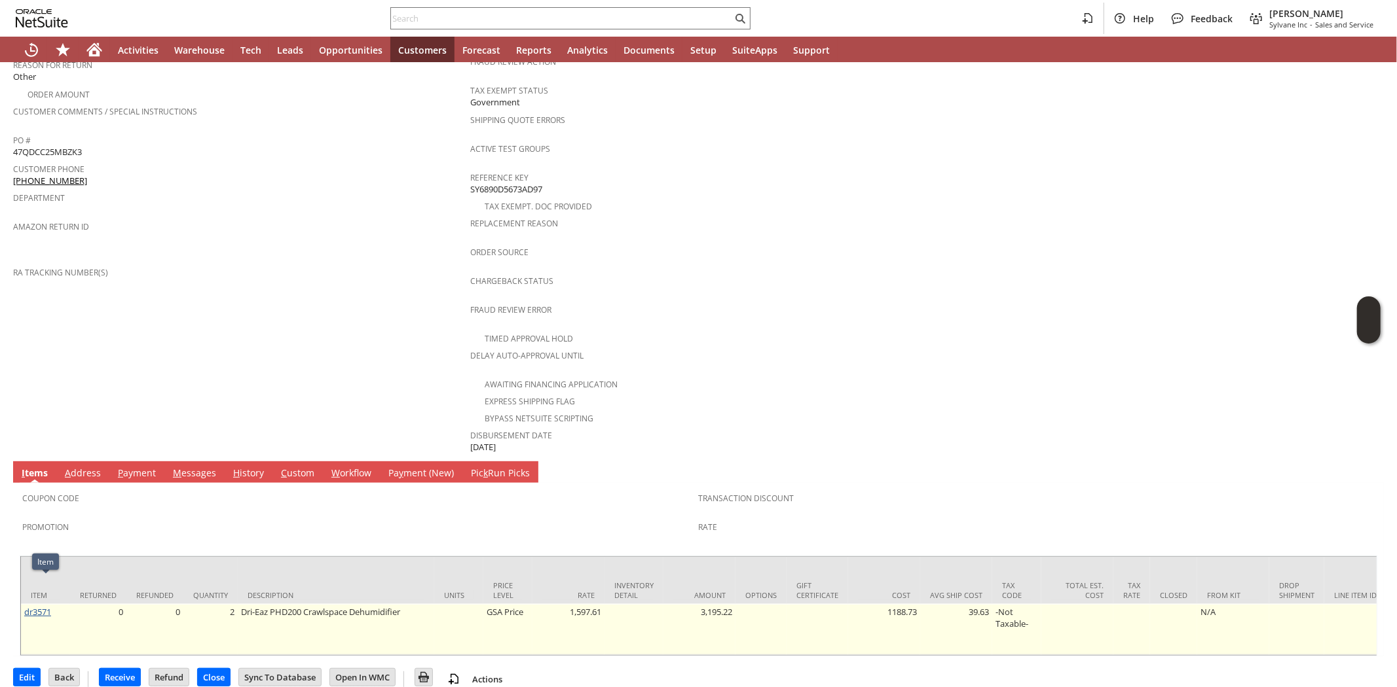
click at [33, 606] on link "dr3571" at bounding box center [37, 612] width 27 height 12
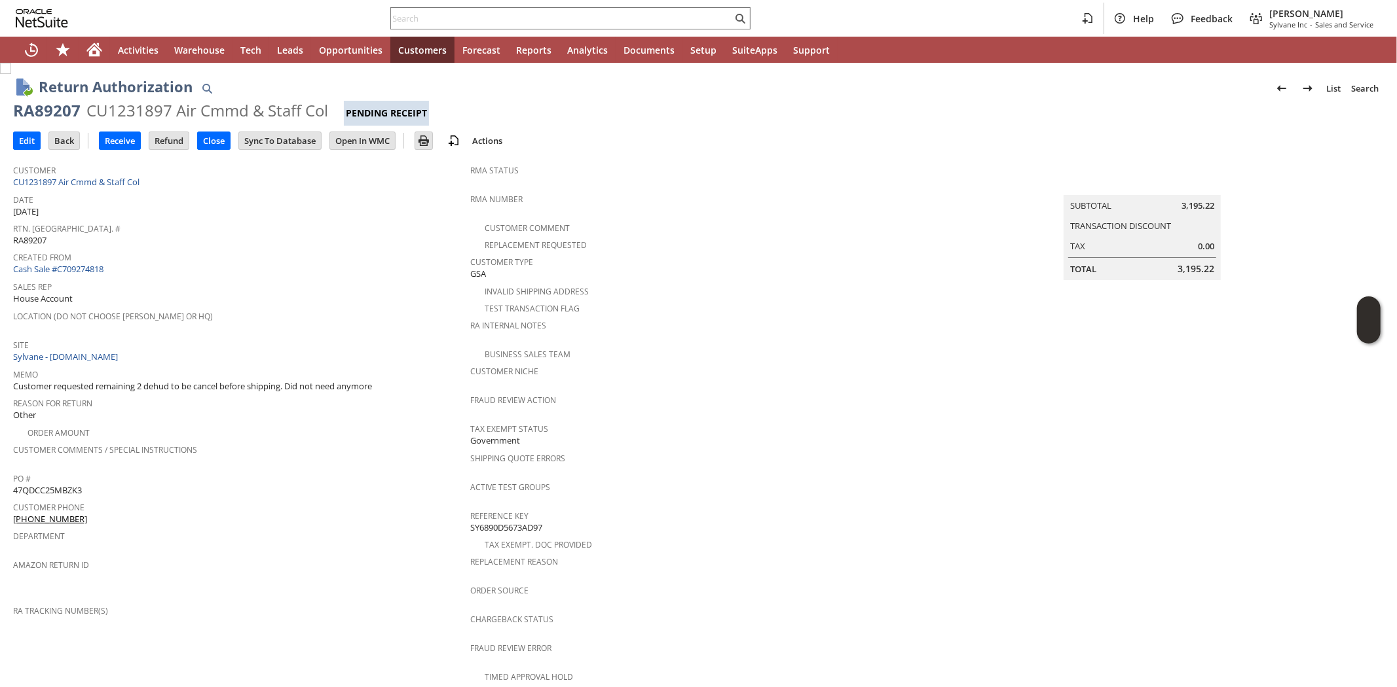
click at [252, 307] on span "Location (Do Not Choose [PERSON_NAME] or HQ)" at bounding box center [238, 314] width 450 height 15
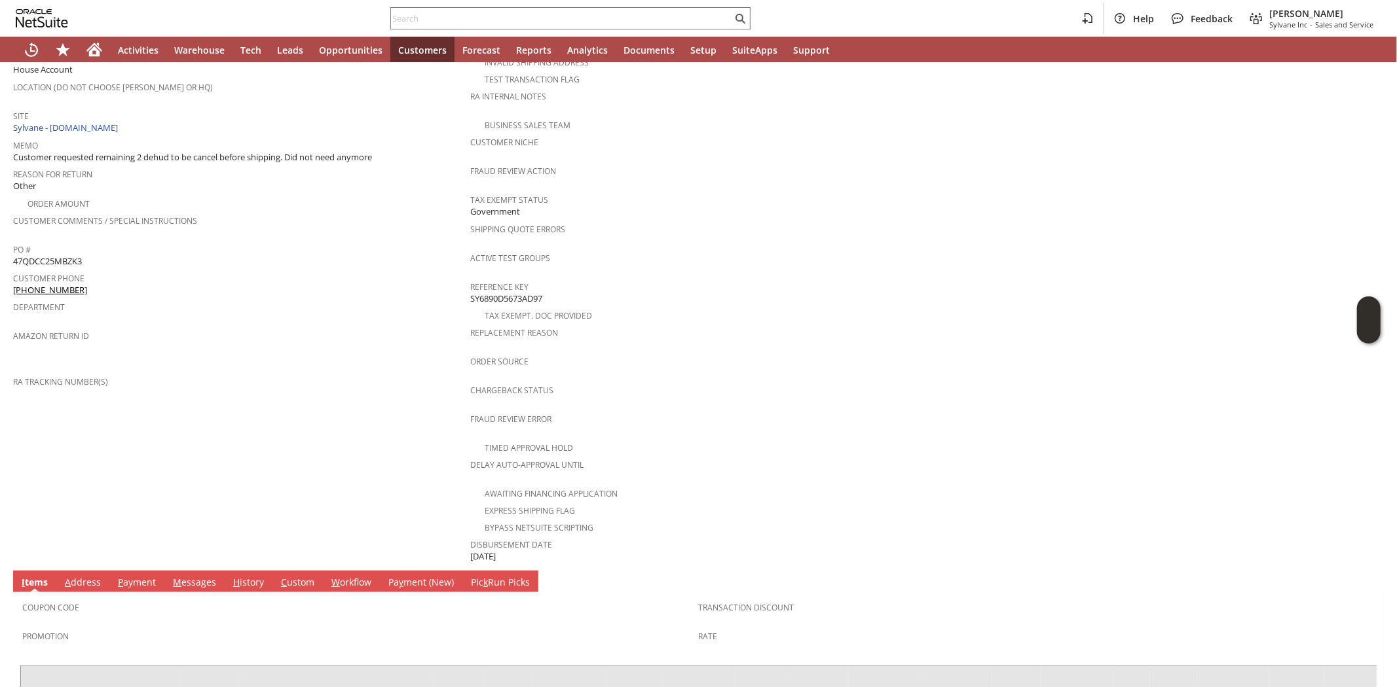
scroll to position [48, 0]
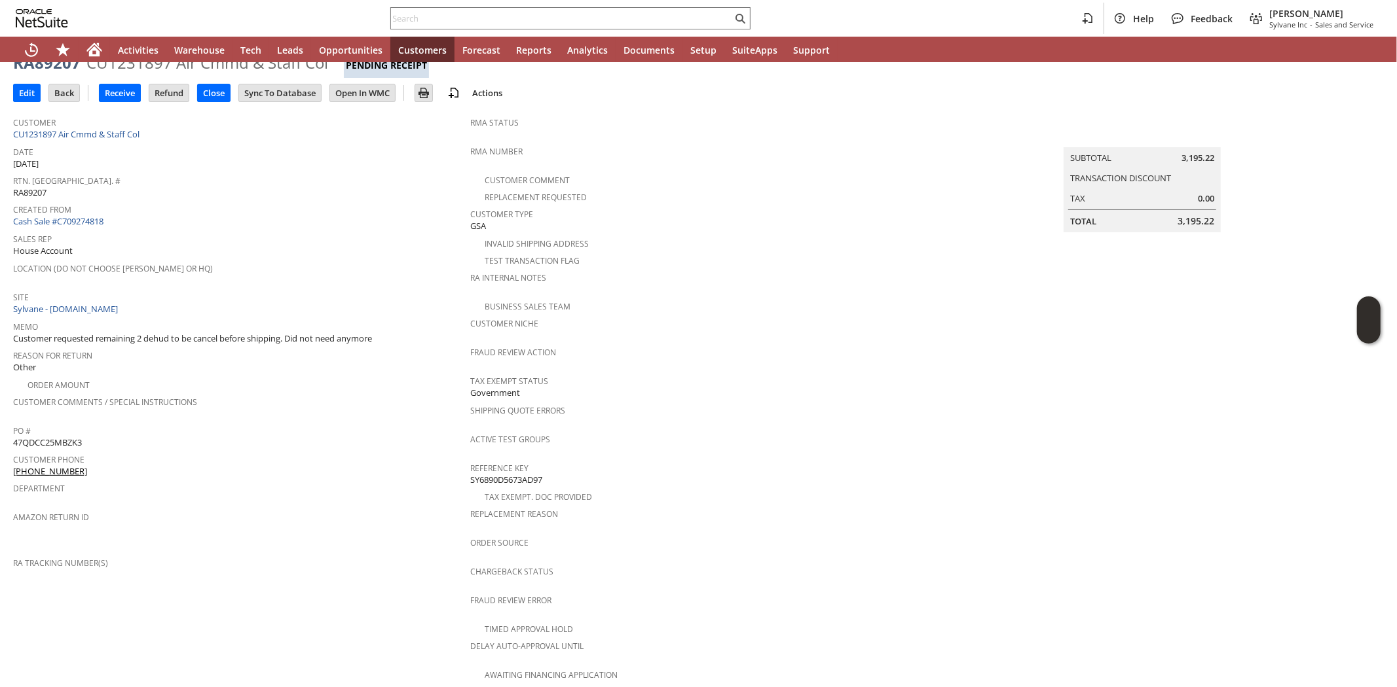
click at [292, 189] on div "Rtn. [GEOGRAPHIC_DATA]. # RA89207" at bounding box center [238, 185] width 450 height 27
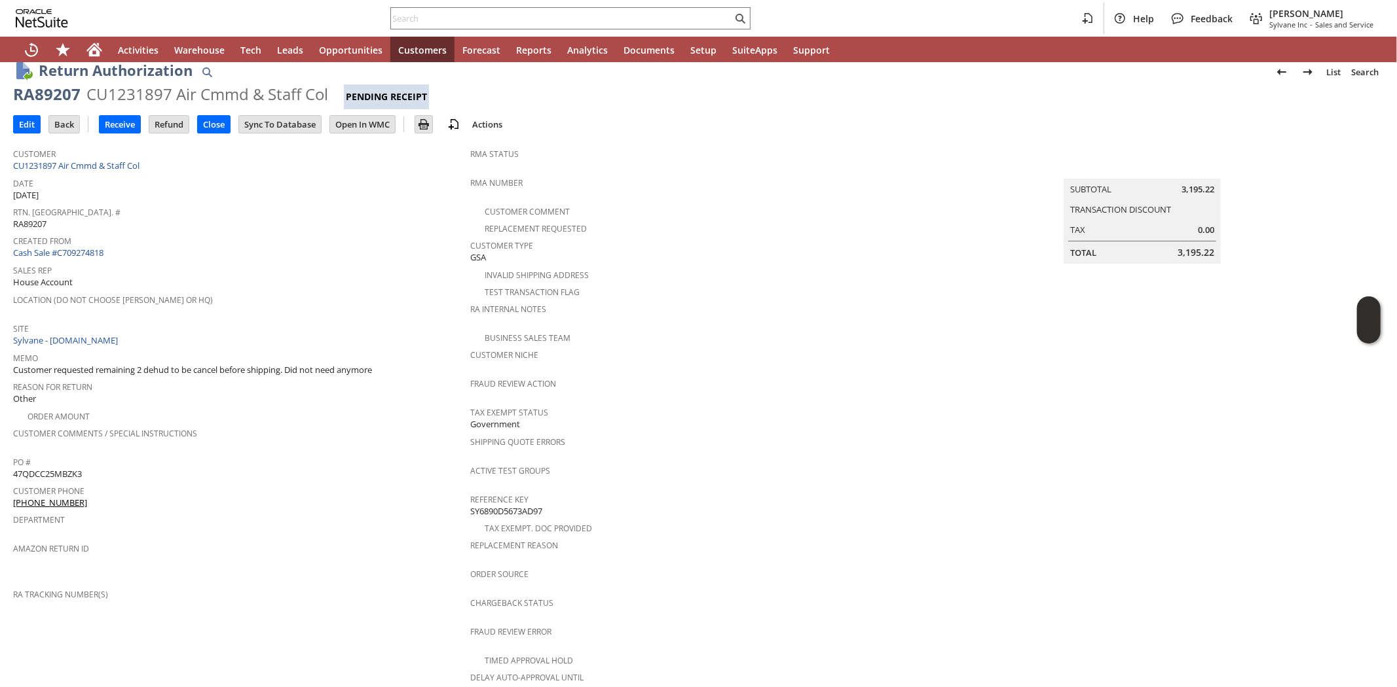
scroll to position [0, 0]
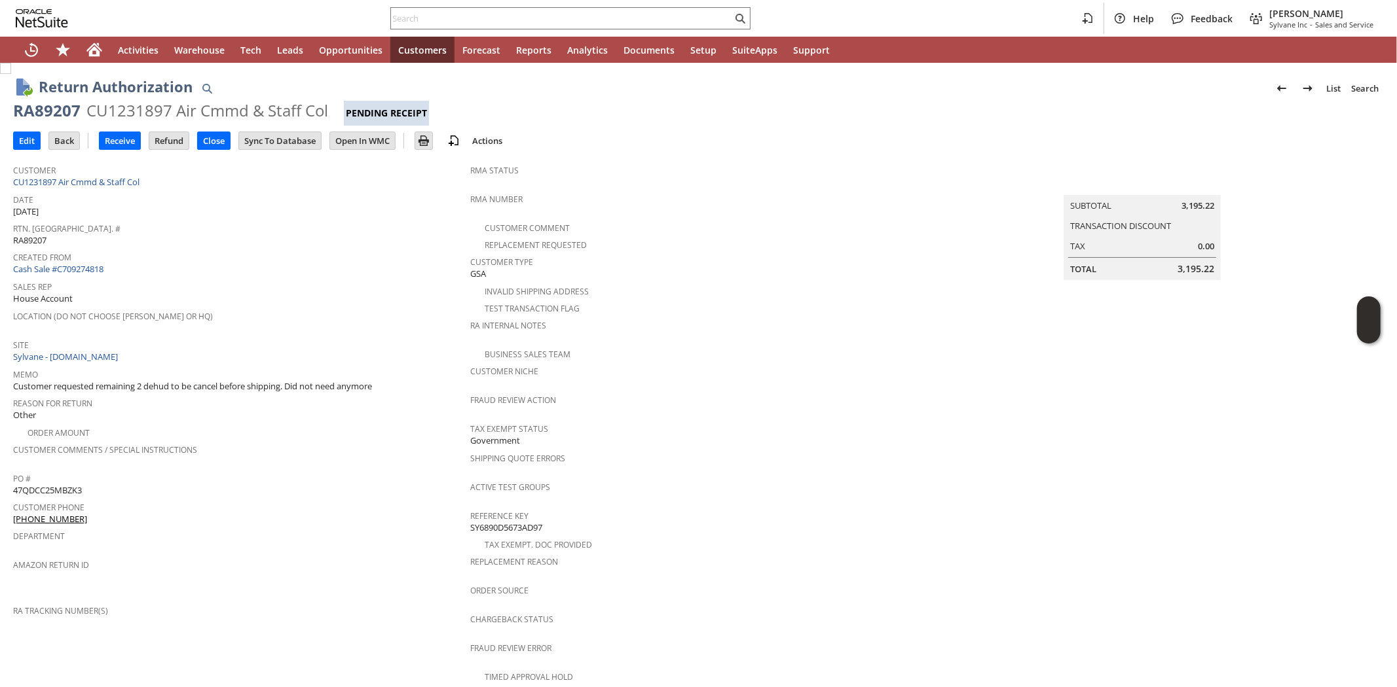
click at [127, 106] on div "CU1231897 Air Cmmd & Staff Col" at bounding box center [207, 110] width 242 height 21
copy div "CU1231897"
drag, startPoint x: 82, startPoint y: 502, endPoint x: 14, endPoint y: 504, distance: 67.5
click at [14, 504] on div "Customer Phone (334) 953-7055" at bounding box center [238, 511] width 450 height 27
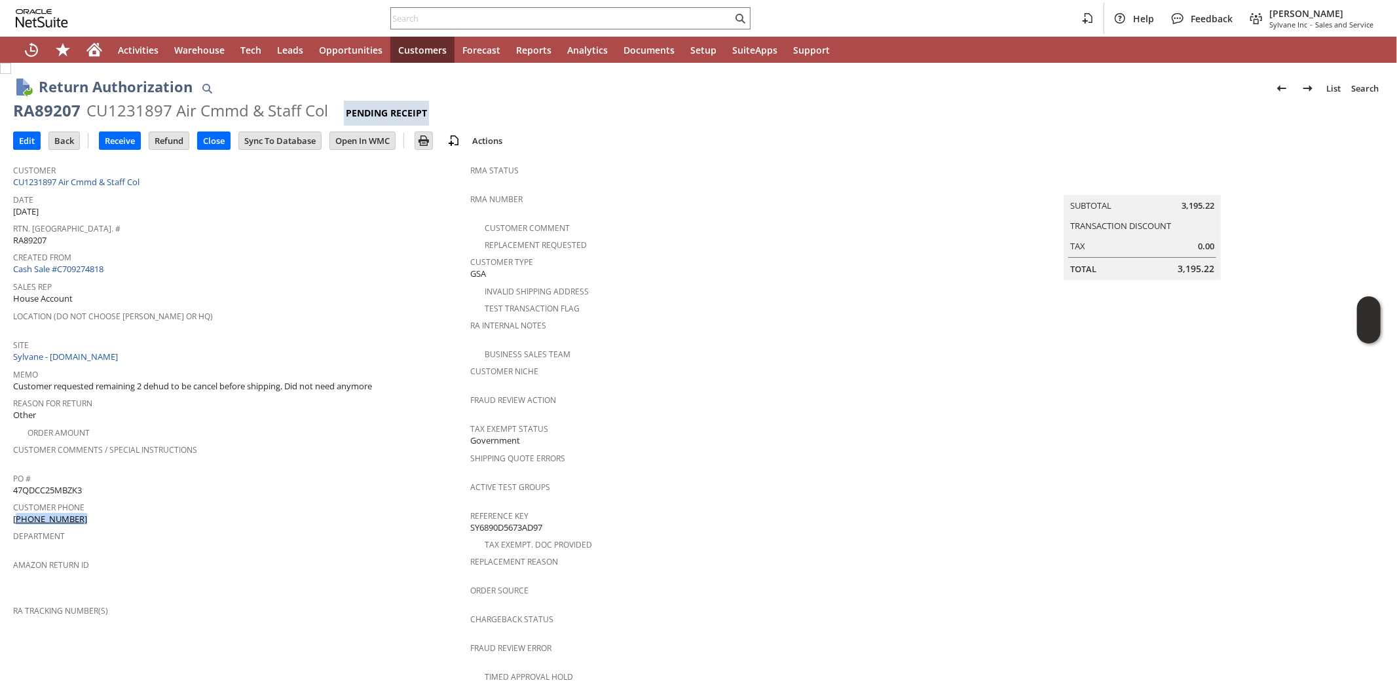
copy link "334) 953-7055"
click at [53, 105] on div "RA89207" at bounding box center [46, 110] width 67 height 21
copy div "RA89207"
click at [29, 141] on input "Edit" at bounding box center [27, 140] width 26 height 17
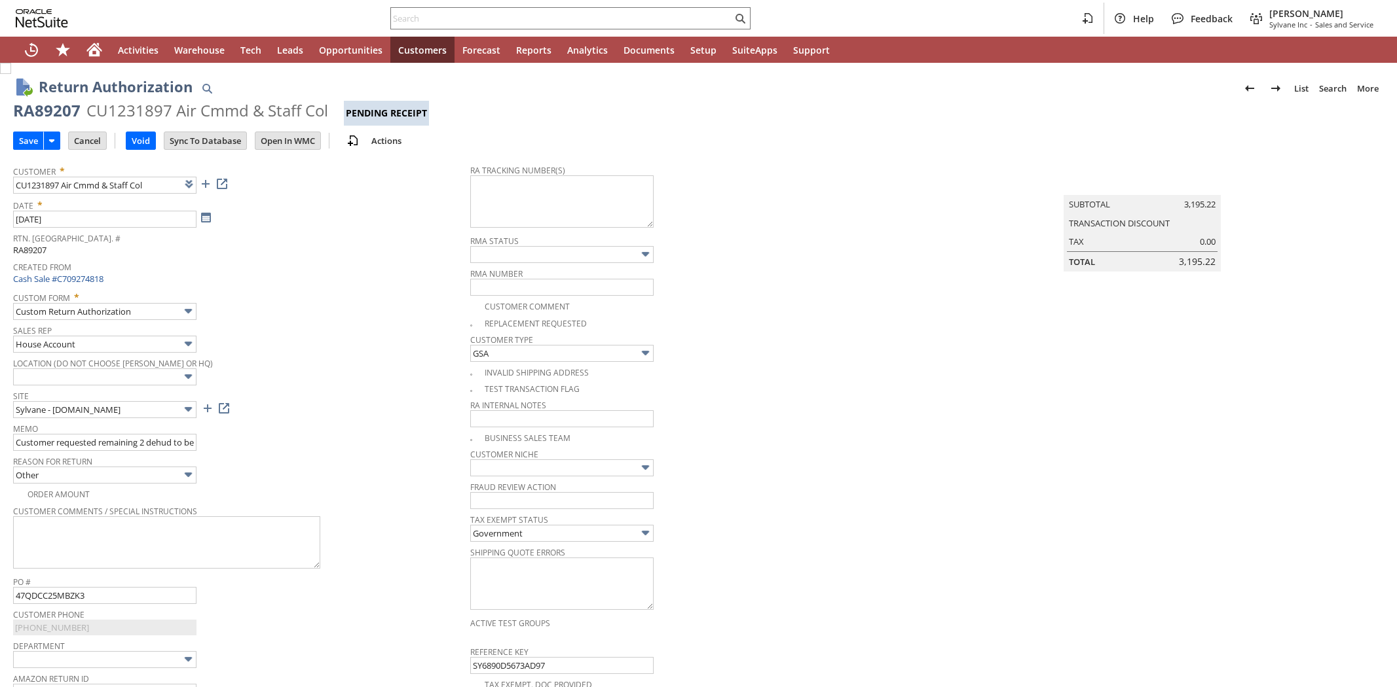
type input "Add"
type input "Copy Previous"
click at [489, 192] on textarea at bounding box center [561, 201] width 183 height 52
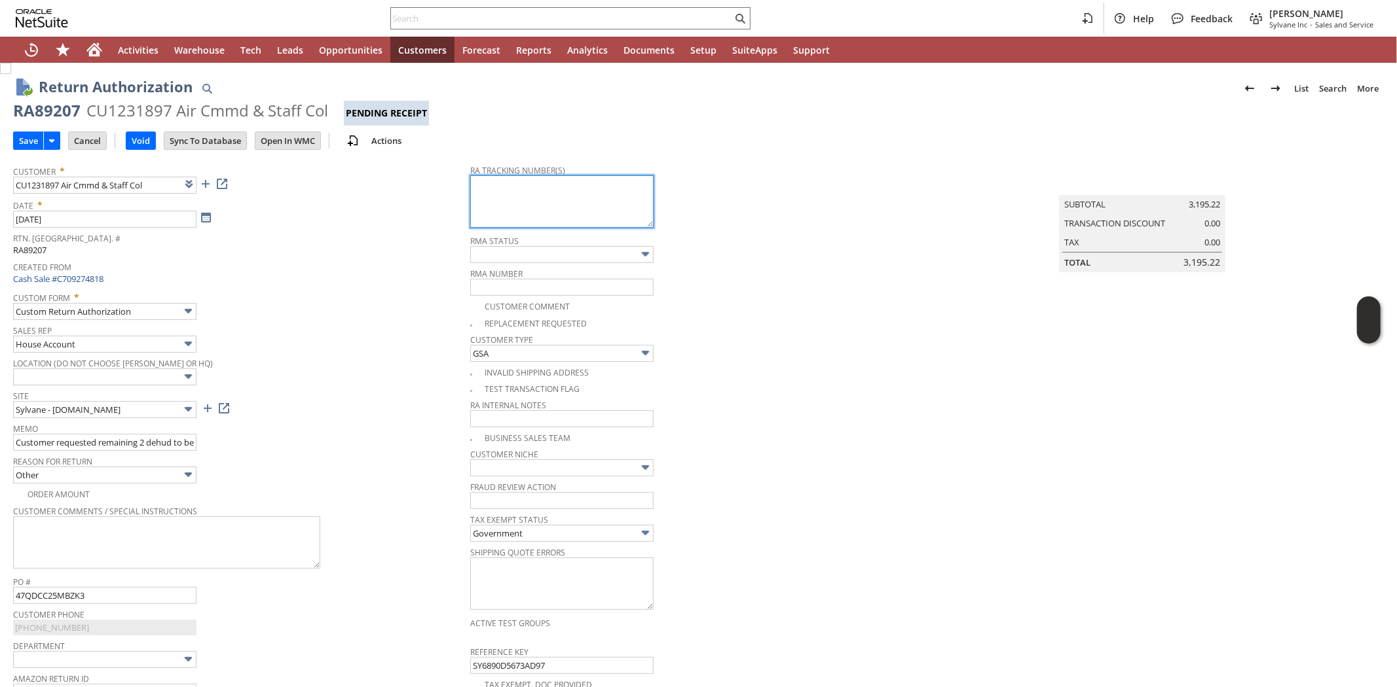
paste textarea "997036100335213 997036100335220"
type textarea "997036100335213 997036100335220 08/19 10-4p"
click at [361, 243] on span "Rtn. [GEOGRAPHIC_DATA]. #" at bounding box center [238, 236] width 450 height 15
click at [34, 143] on input "Save" at bounding box center [28, 140] width 29 height 17
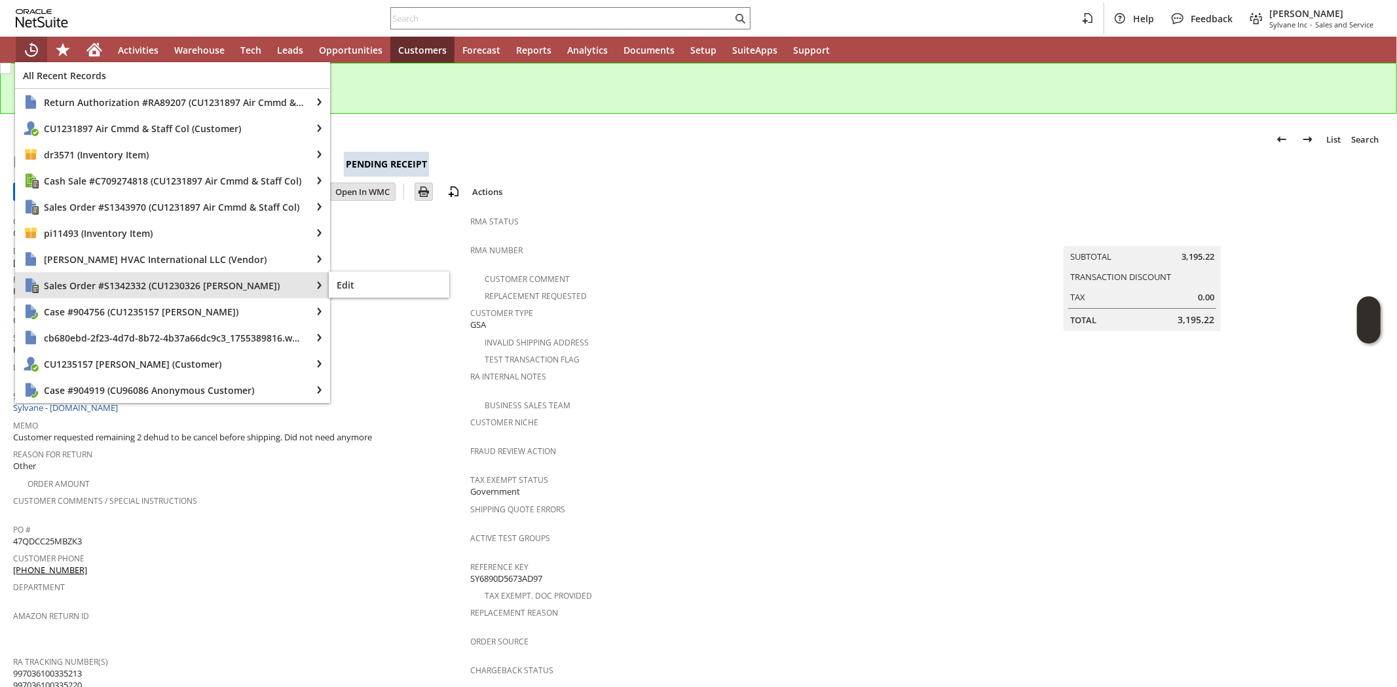
click at [87, 287] on span "Sales Order #S1342332 (CU1230326 [PERSON_NAME])" at bounding box center [173, 286] width 259 height 12
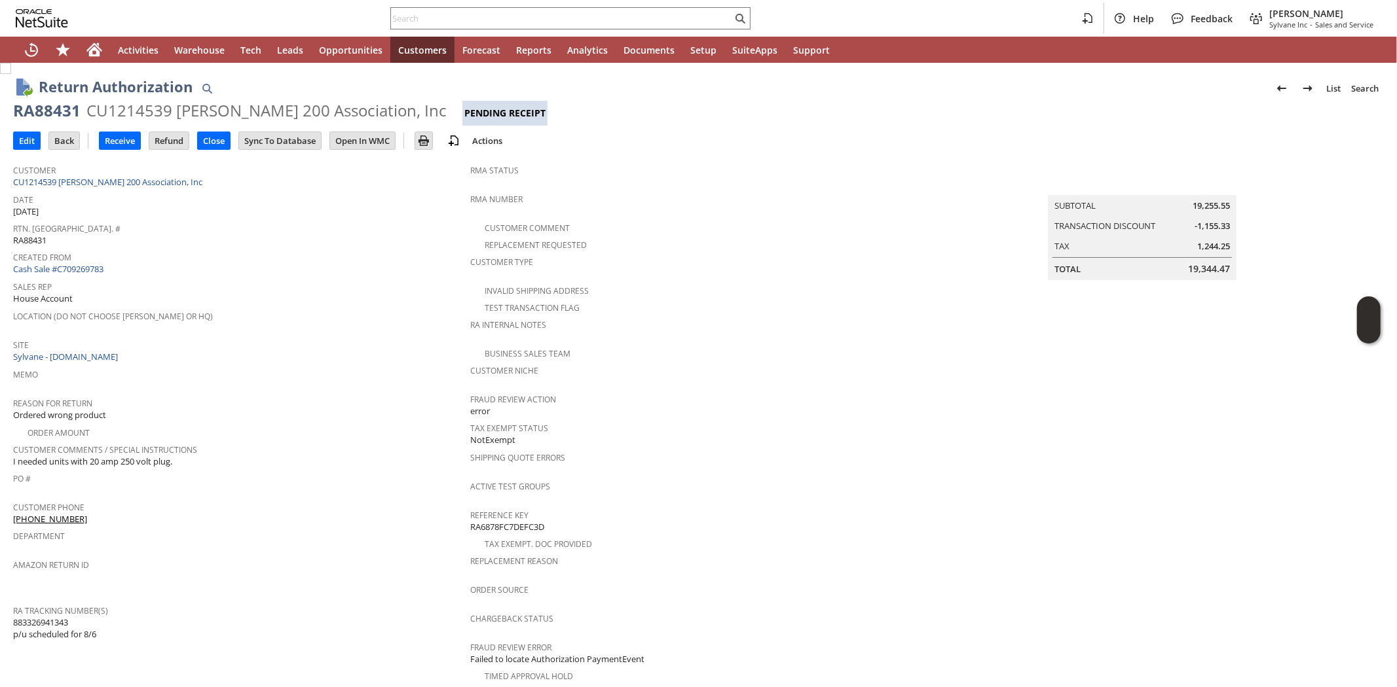
scroll to position [73, 0]
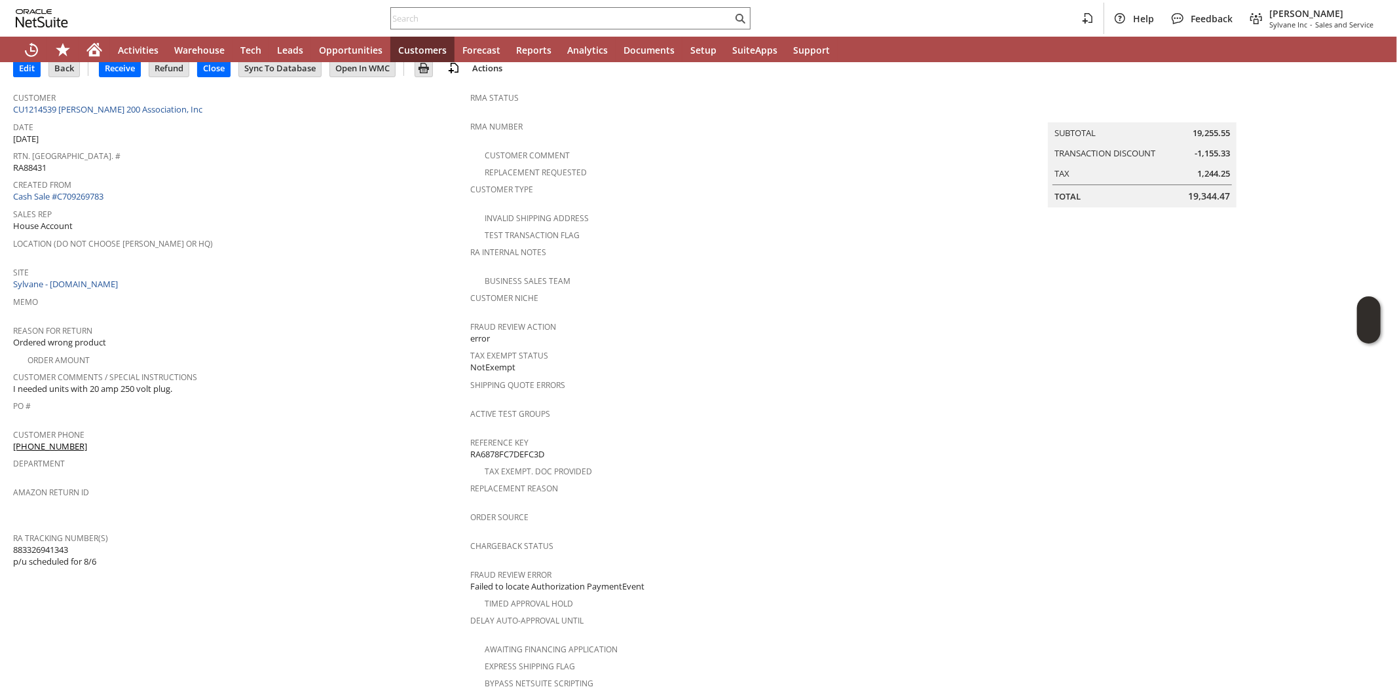
click at [60, 544] on span "883326941343 p/u scheduled for 8/6" at bounding box center [54, 556] width 83 height 24
copy span "883326941343"
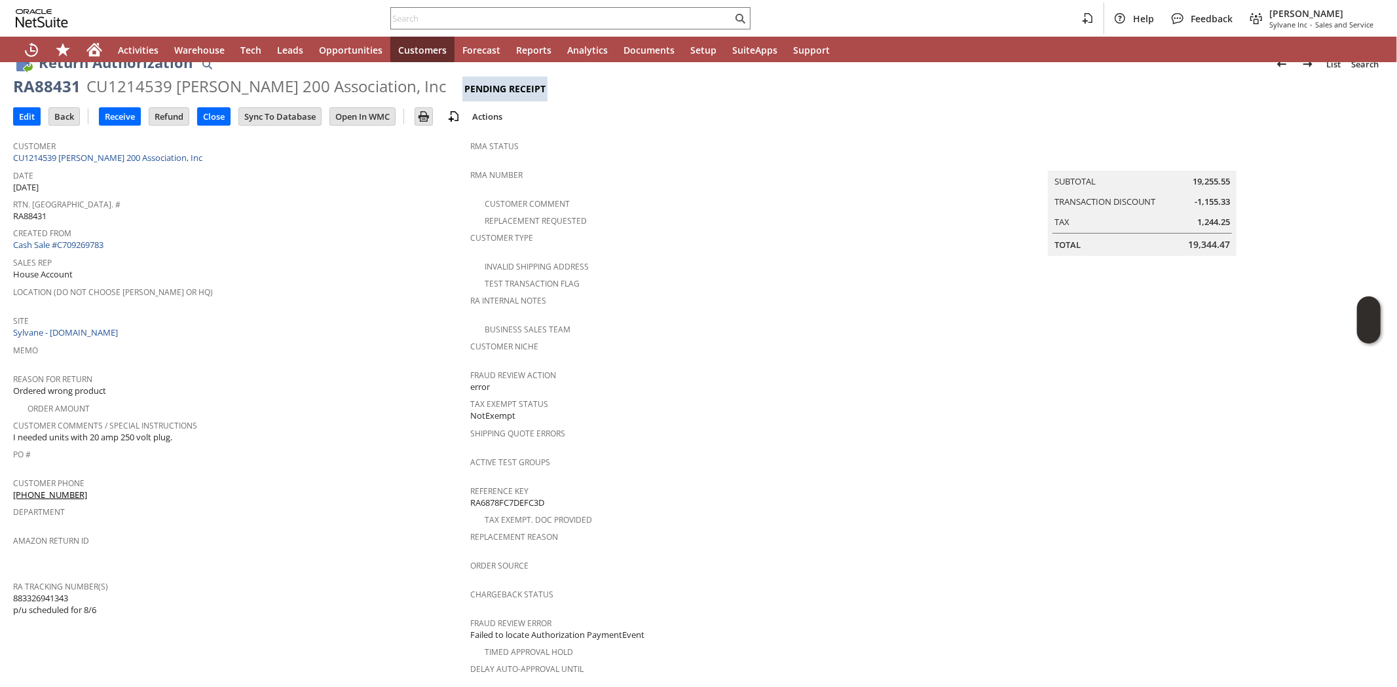
scroll to position [0, 0]
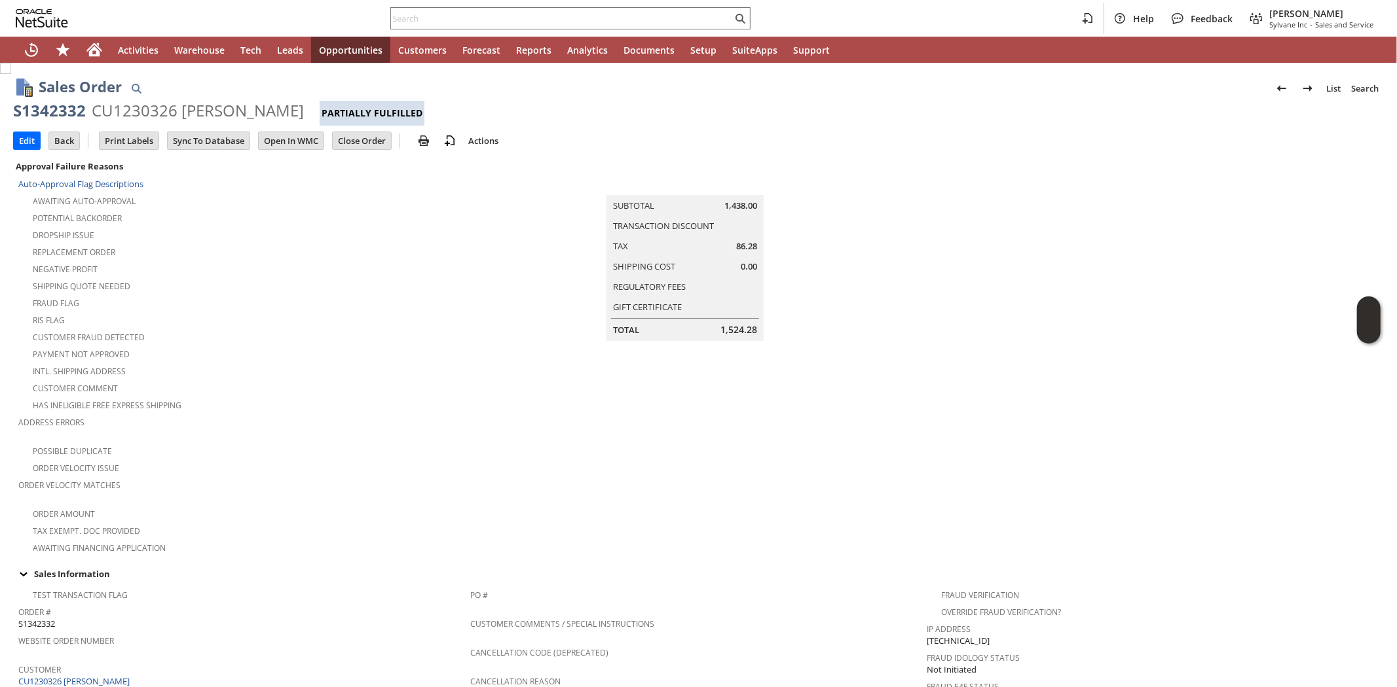
click at [354, 345] on div "Payment not approved" at bounding box center [244, 353] width 452 height 16
click at [59, 110] on div "S1342332" at bounding box center [49, 110] width 73 height 21
copy div "S1342332"
click at [316, 318] on div "RIS flag" at bounding box center [244, 319] width 452 height 16
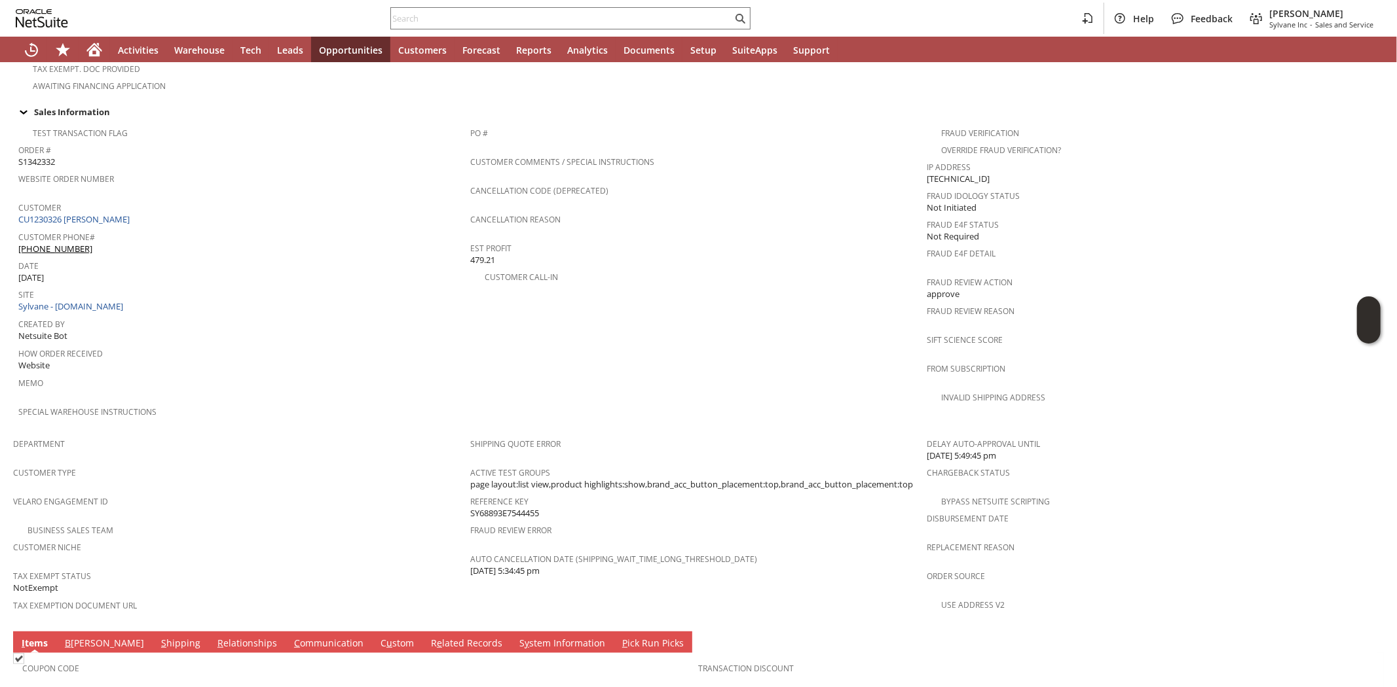
scroll to position [771, 0]
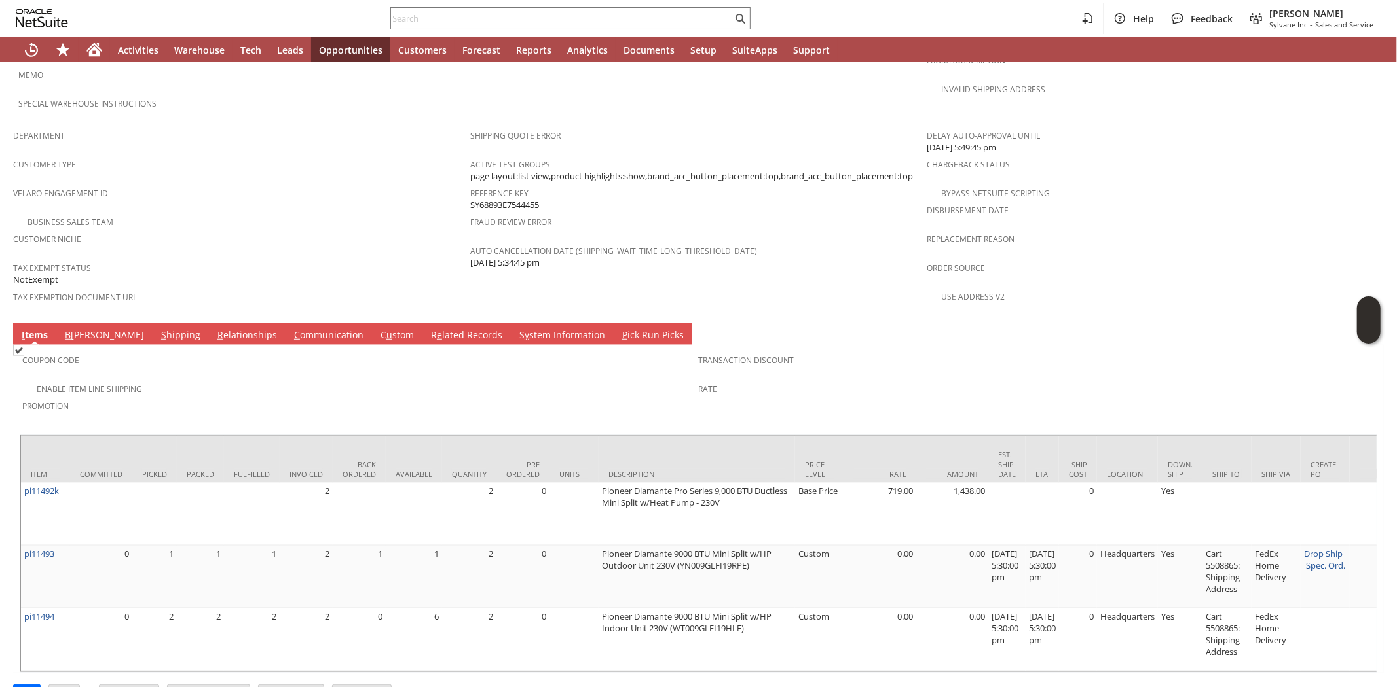
click at [158, 329] on link "S hipping" at bounding box center [181, 336] width 46 height 14
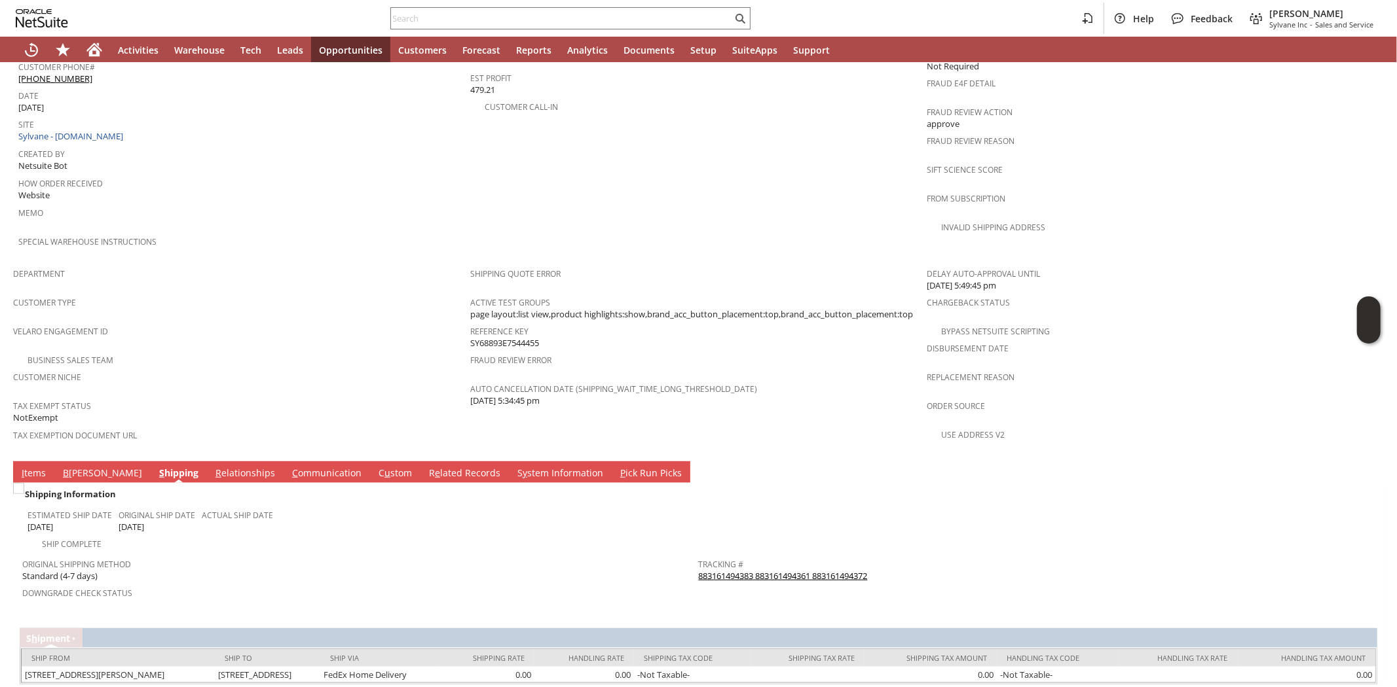
click at [709, 570] on link "883161494383 883161494361 883161494372" at bounding box center [783, 576] width 169 height 12
click at [454, 18] on input "text" at bounding box center [561, 18] width 341 height 16
paste input "cl15953"
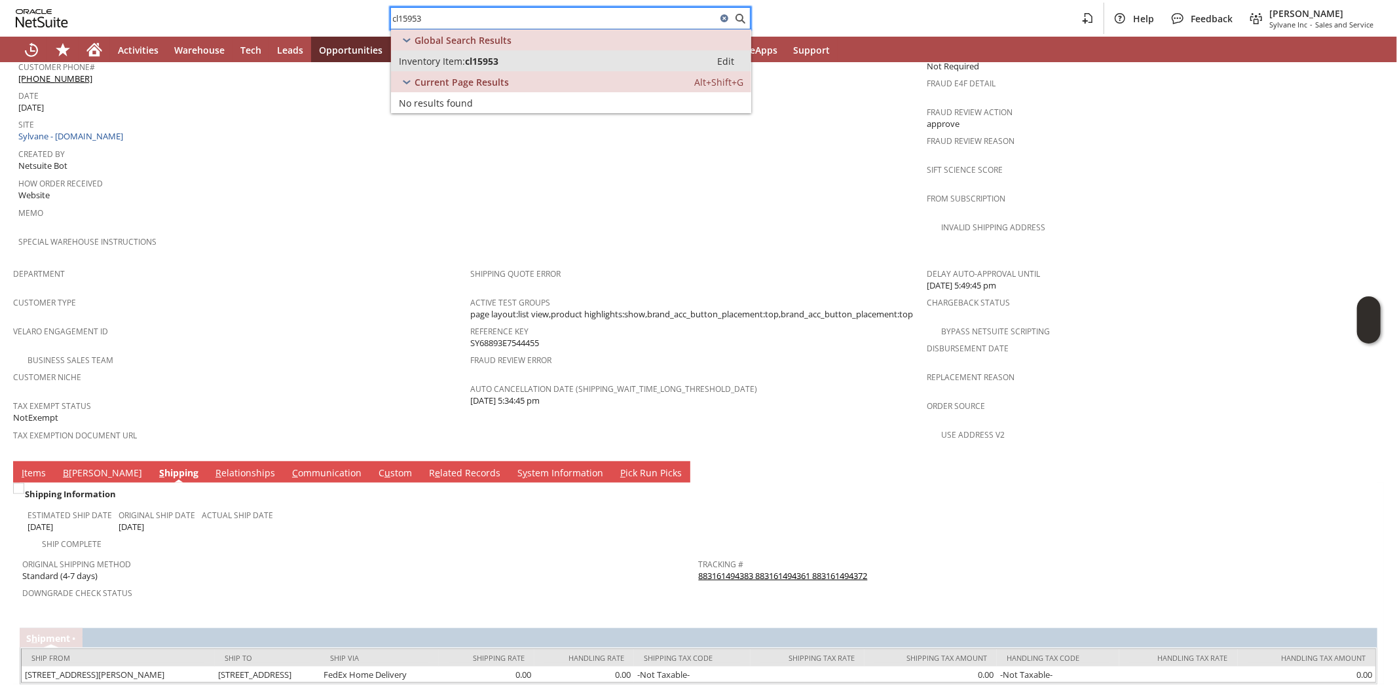
type input "cl15953"
click at [511, 66] on div "Inventory Item: cl15953" at bounding box center [551, 61] width 304 height 12
